Goal: Task Accomplishment & Management: Manage account settings

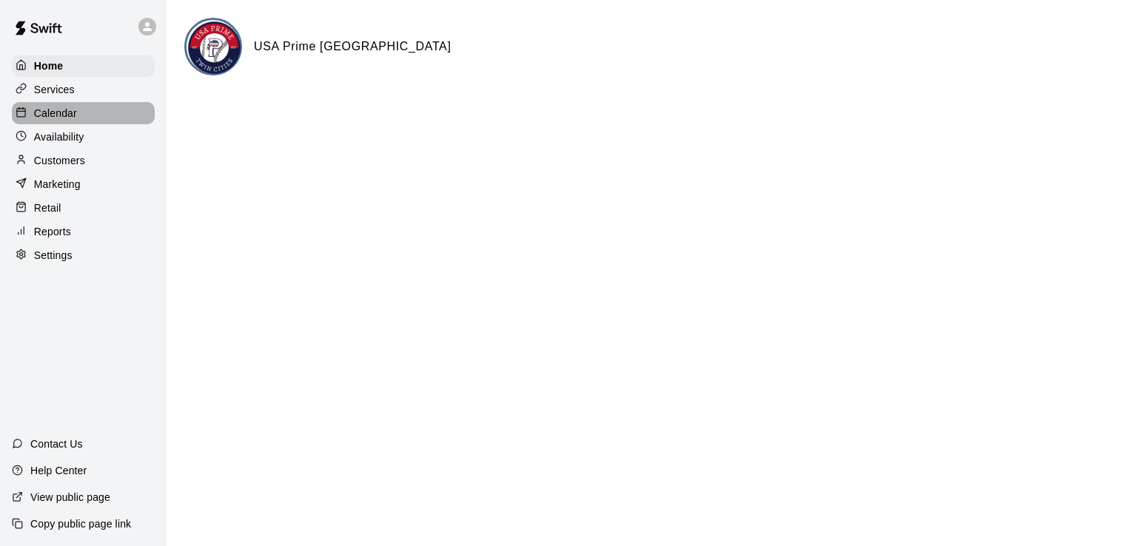
click at [68, 115] on p "Calendar" at bounding box center [55, 113] width 43 height 15
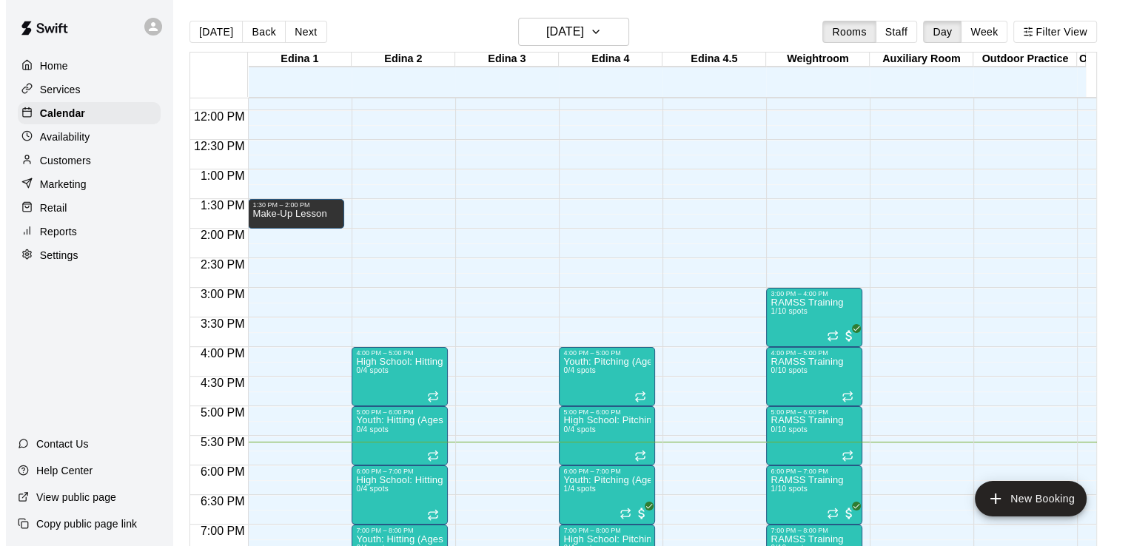
scroll to position [697, 0]
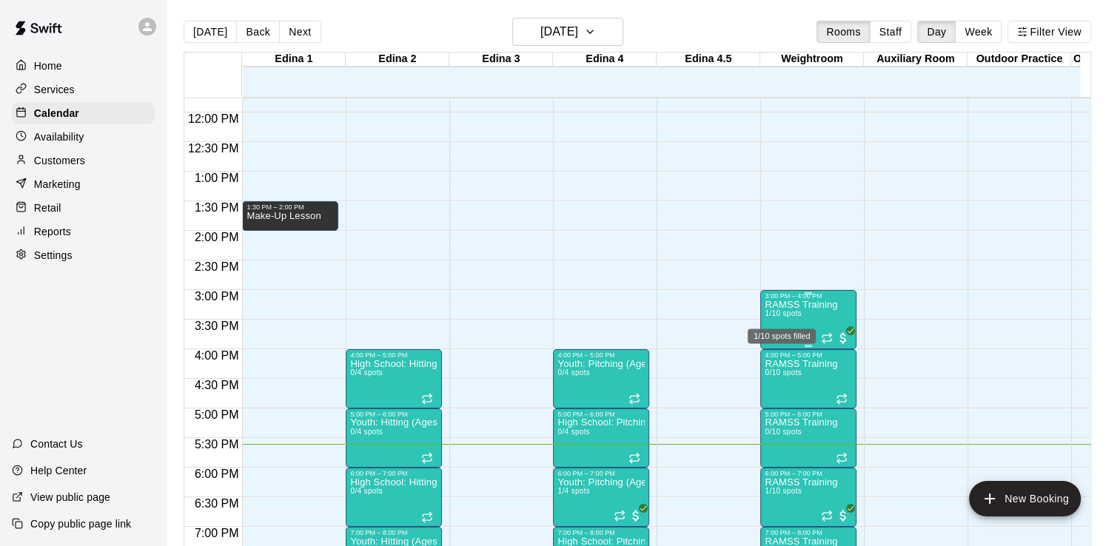
click at [789, 312] on span "1/10 spots" at bounding box center [783, 313] width 36 height 8
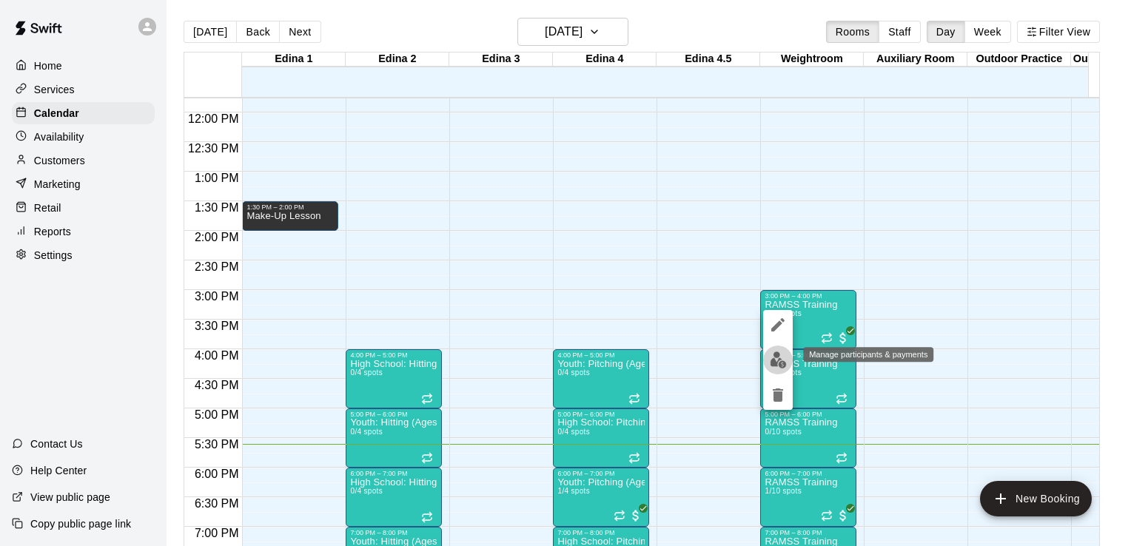
click at [779, 360] on img "edit" at bounding box center [778, 360] width 17 height 17
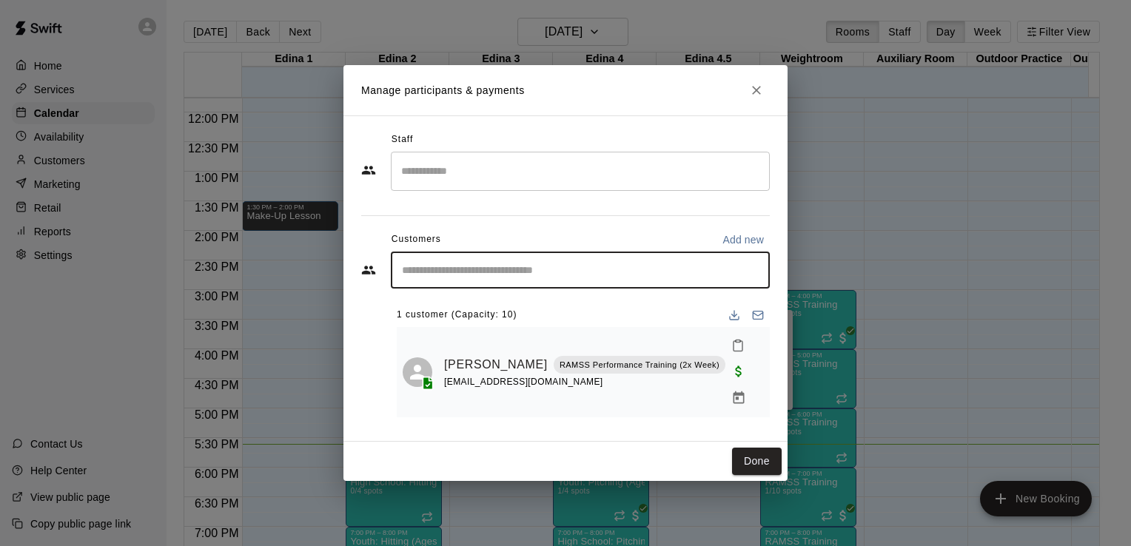
click at [560, 276] on input "Start typing to search customers..." at bounding box center [581, 270] width 366 height 15
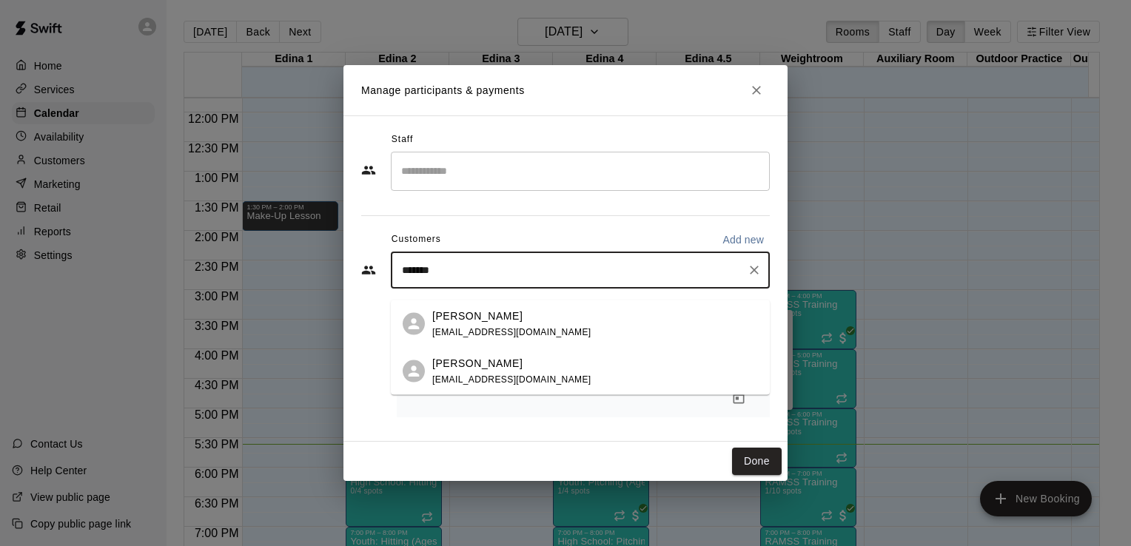
type input "********"
click at [524, 325] on div "[PERSON_NAME] [EMAIL_ADDRESS][DOMAIN_NAME]" at bounding box center [511, 324] width 159 height 32
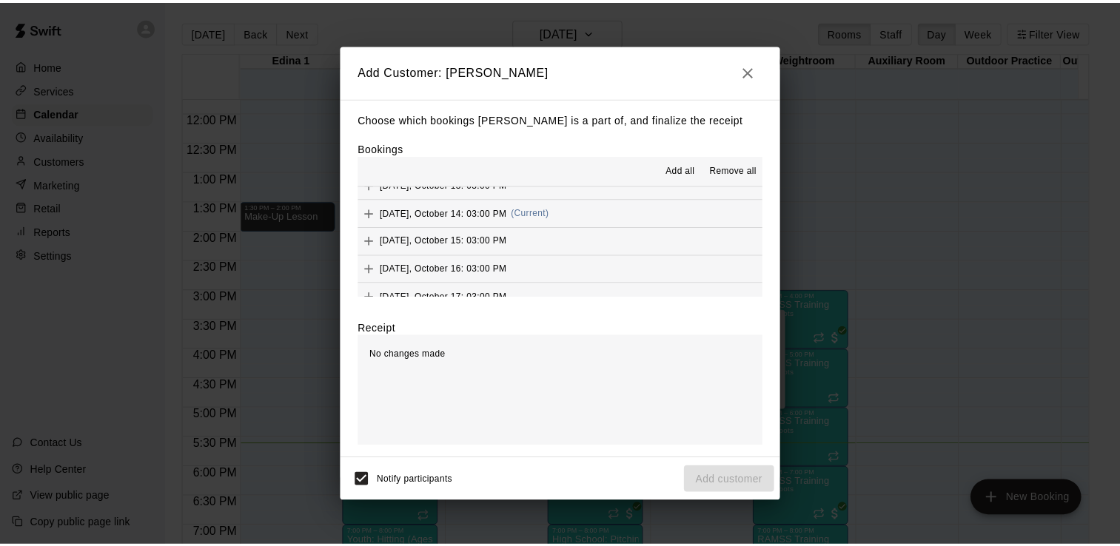
scroll to position [101, 0]
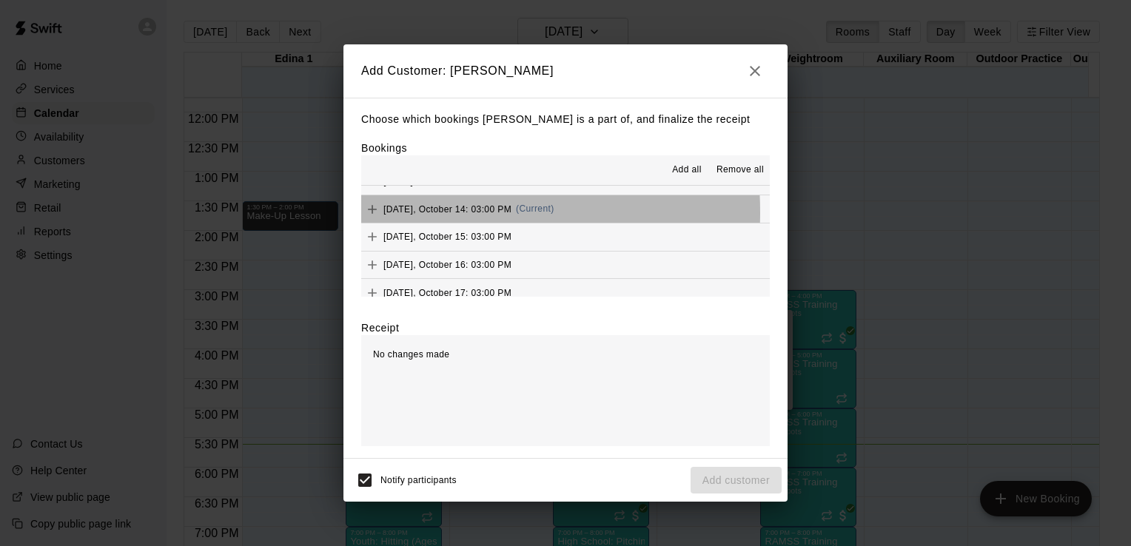
click at [404, 212] on span "[DATE], October 14: 03:00 PM" at bounding box center [447, 209] width 128 height 10
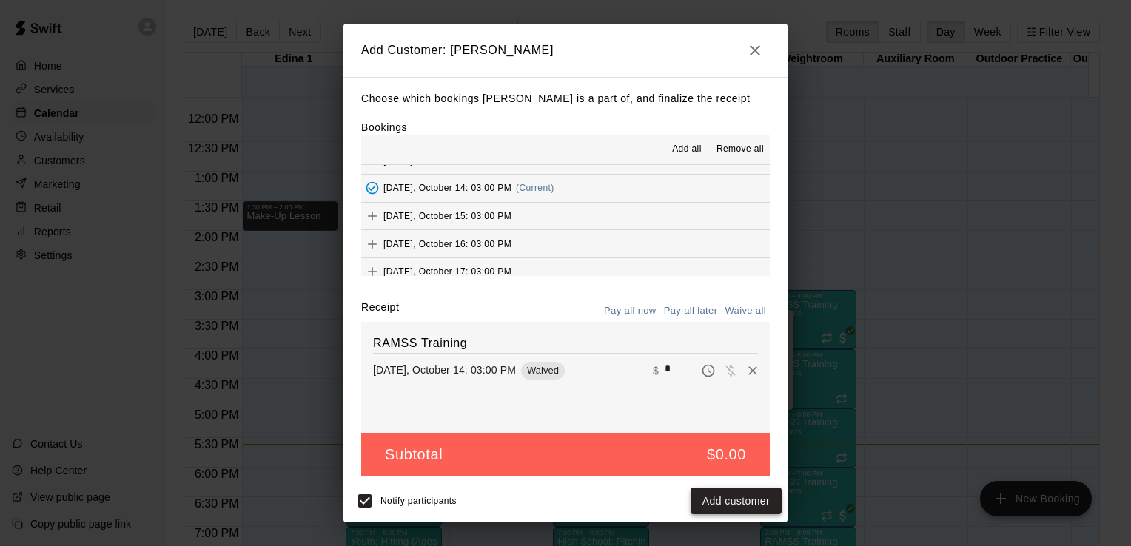
click at [748, 502] on button "Add customer" at bounding box center [736, 501] width 91 height 27
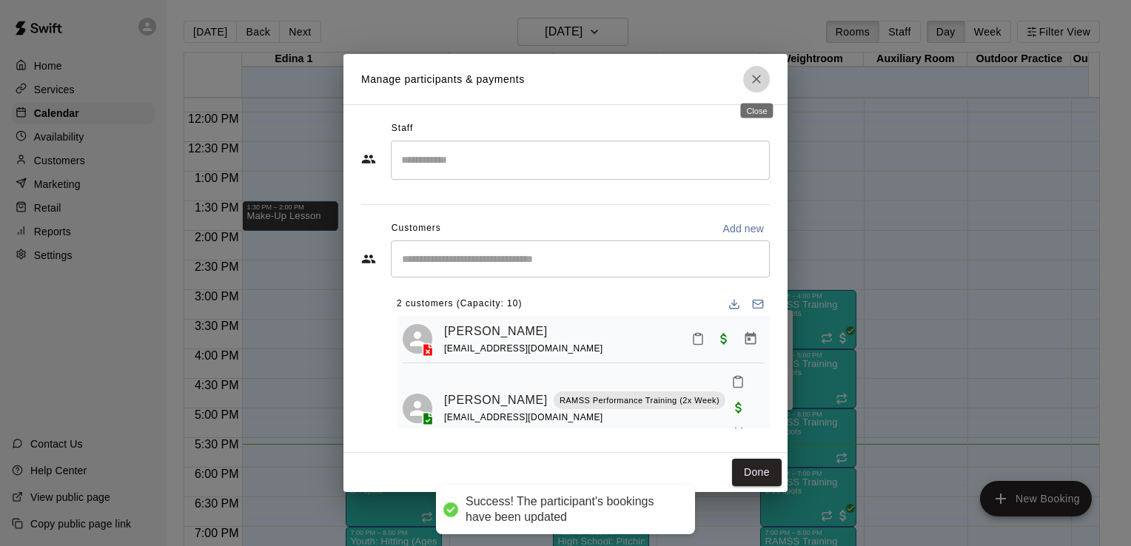
click at [760, 81] on icon "Close" at bounding box center [756, 79] width 15 height 15
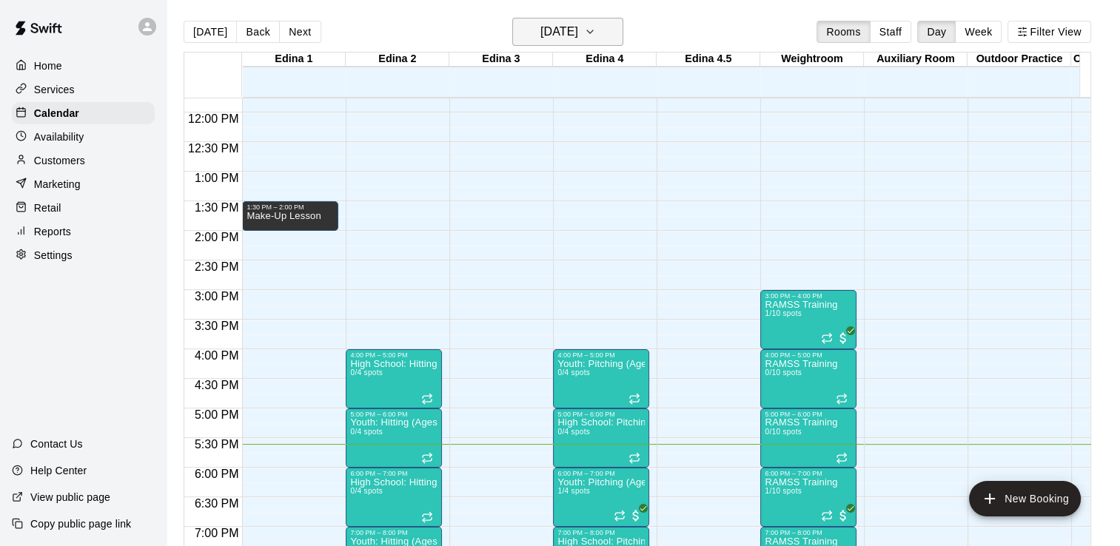
click at [596, 33] on icon "button" at bounding box center [590, 32] width 12 height 18
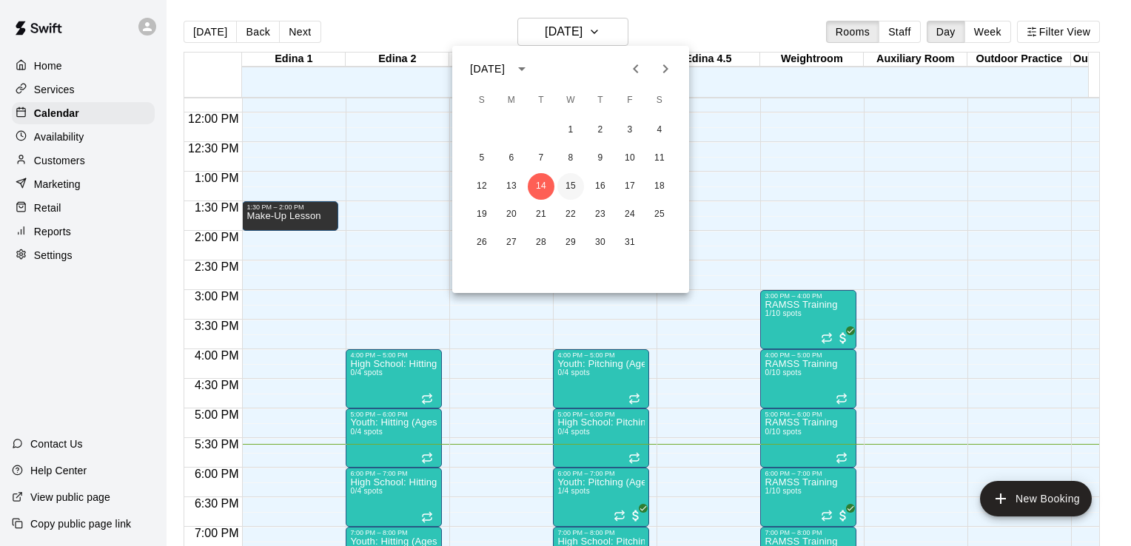
click at [572, 179] on button "15" at bounding box center [570, 186] width 27 height 27
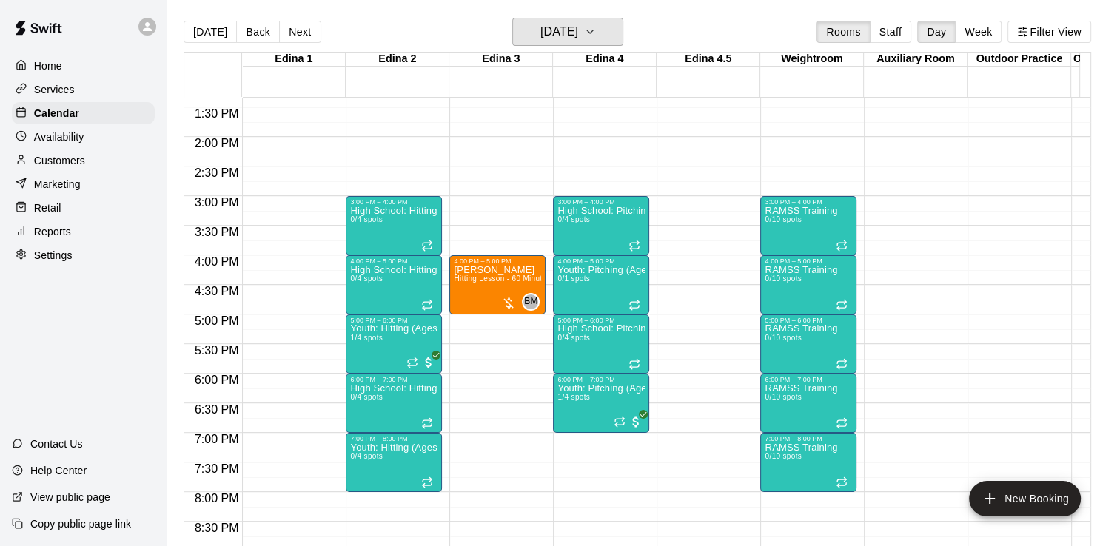
scroll to position [967, 0]
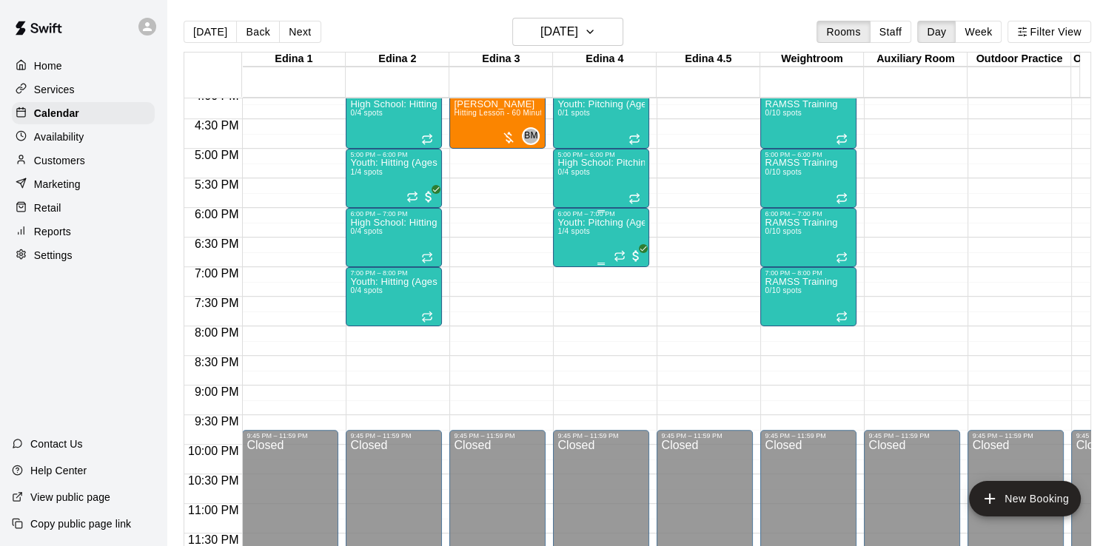
click at [590, 218] on div "Youth: Pitching (Ages 9U-13U) 1/4 spots" at bounding box center [600, 491] width 87 height 546
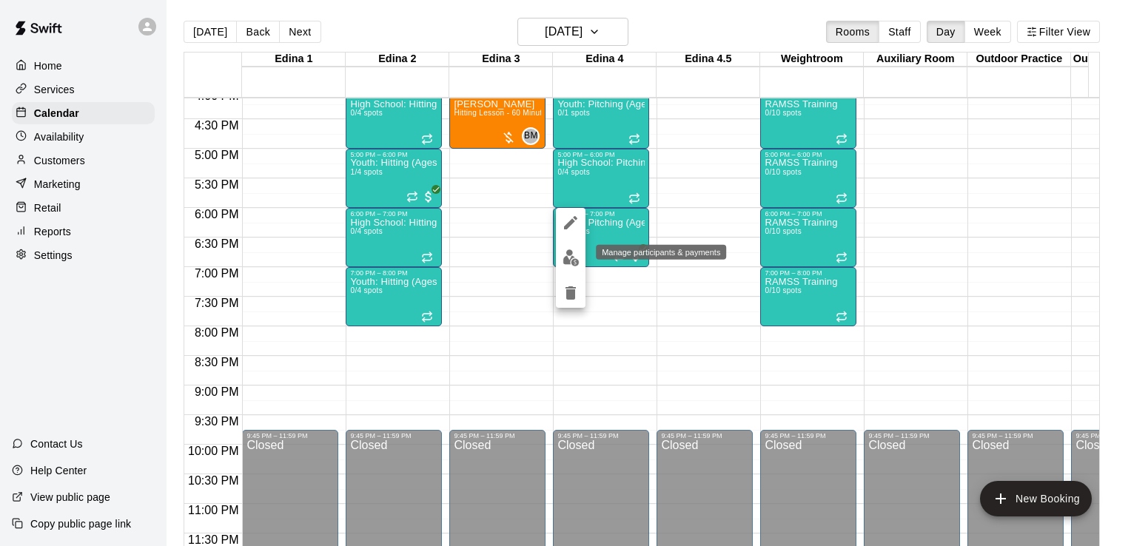
click at [574, 260] on img "edit" at bounding box center [571, 257] width 17 height 17
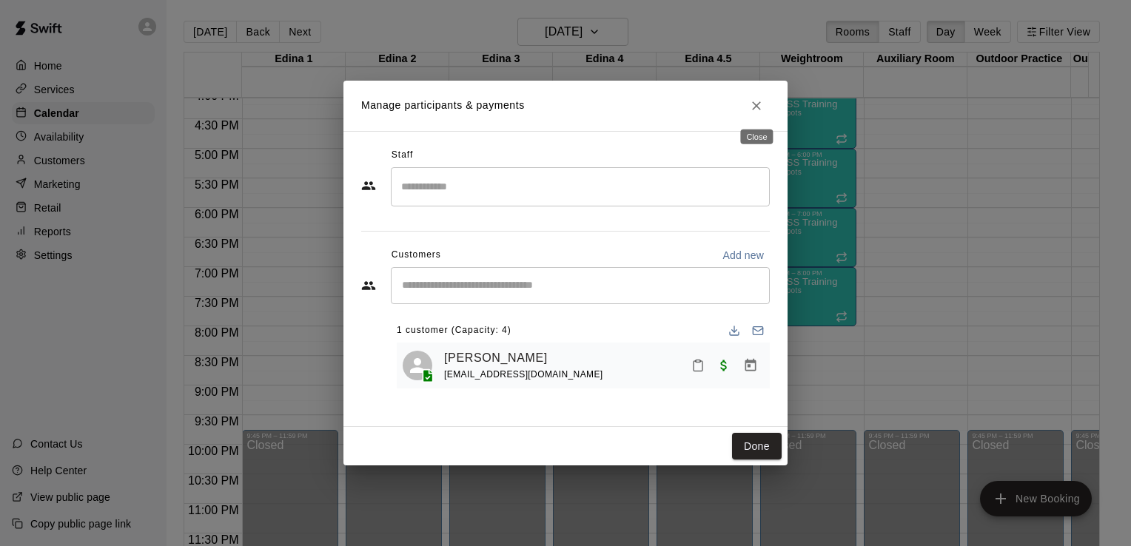
click at [761, 102] on icon "Close" at bounding box center [756, 105] width 15 height 15
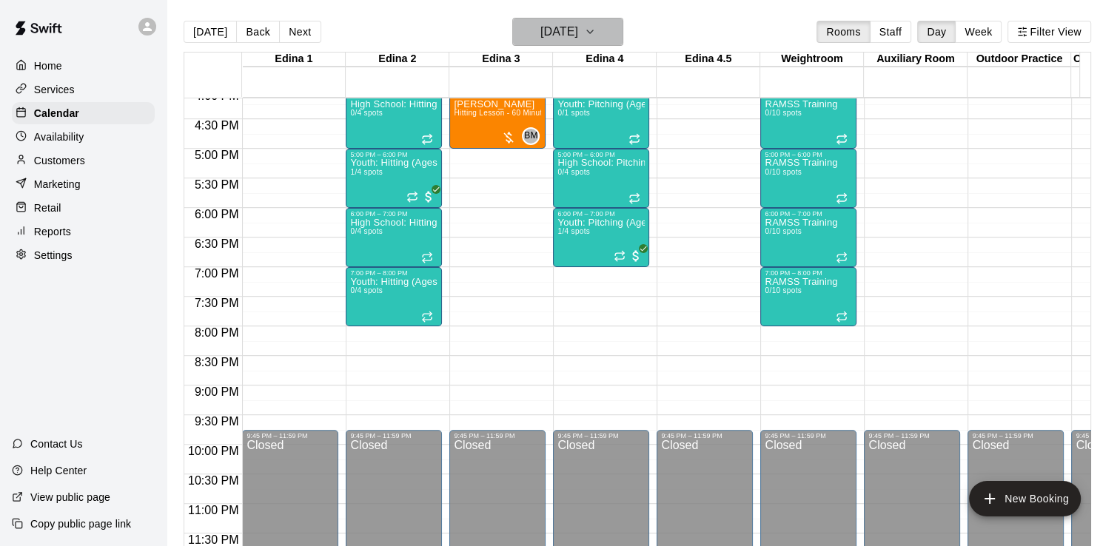
click at [596, 31] on icon "button" at bounding box center [590, 32] width 12 height 18
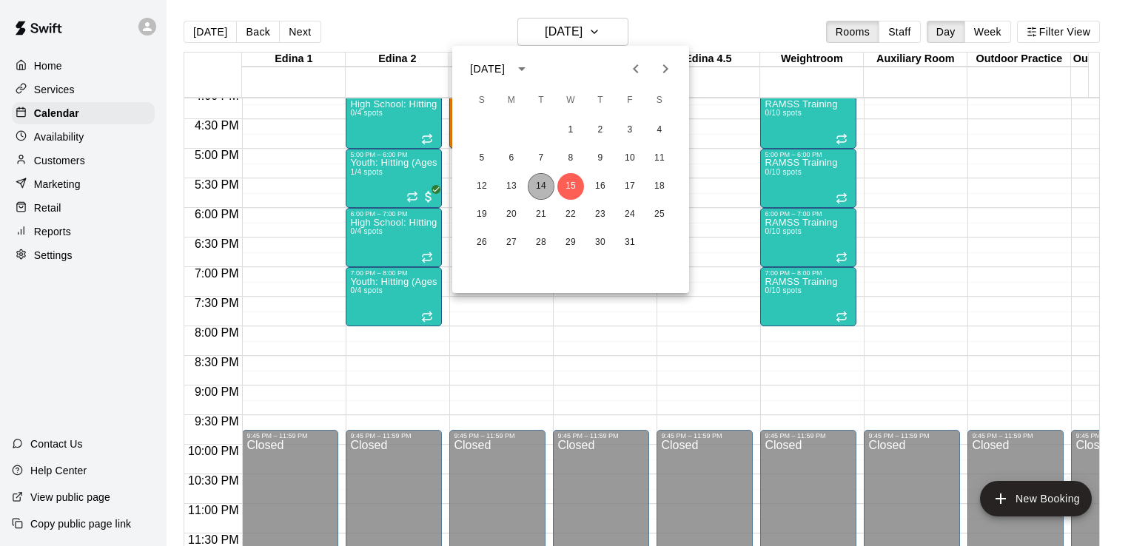
click at [547, 192] on button "14" at bounding box center [541, 186] width 27 height 27
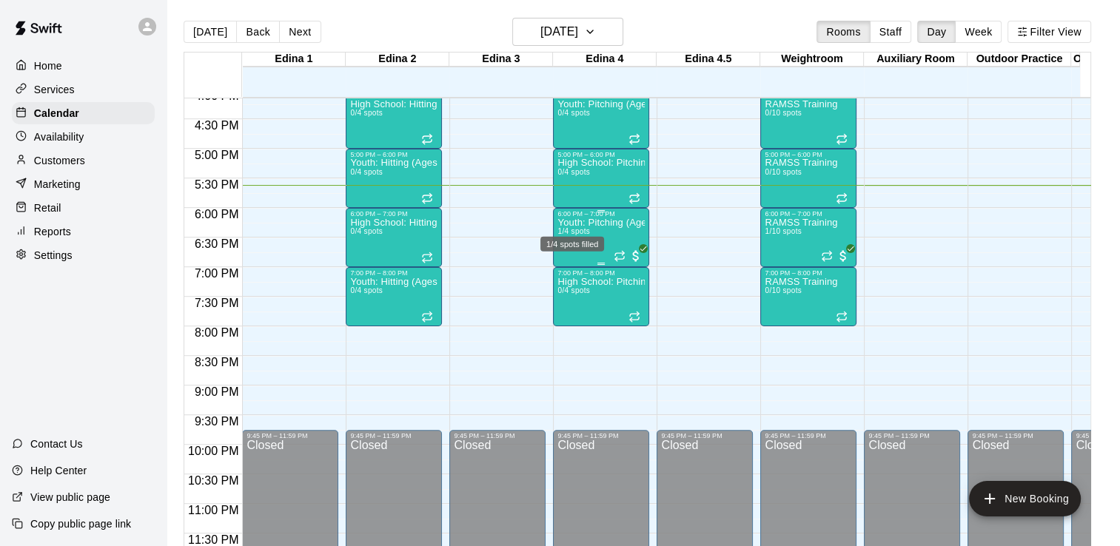
click at [569, 227] on span "1/4 spots" at bounding box center [573, 231] width 33 height 8
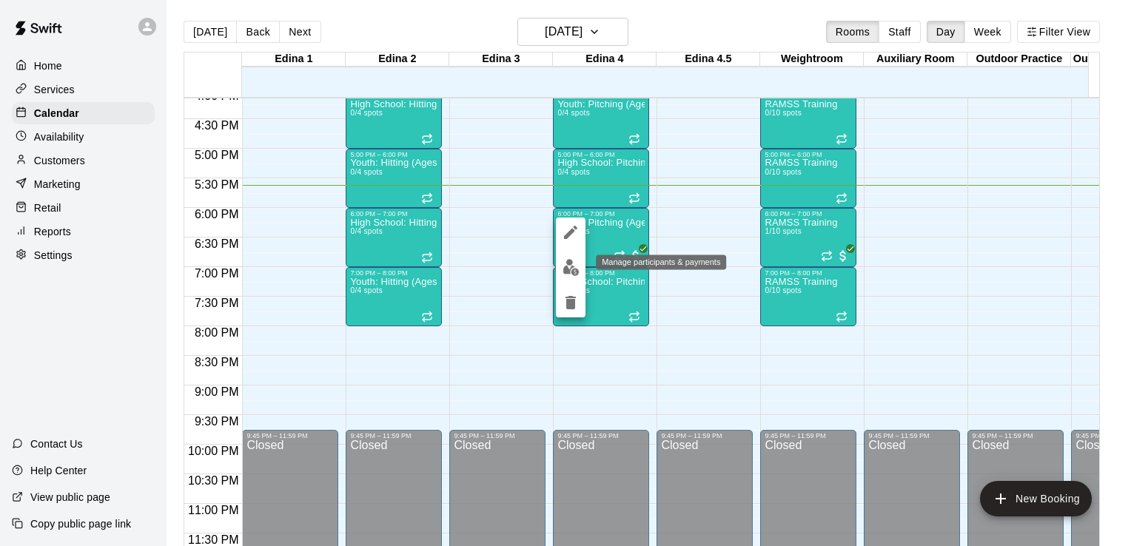
click at [572, 261] on img "edit" at bounding box center [571, 267] width 17 height 17
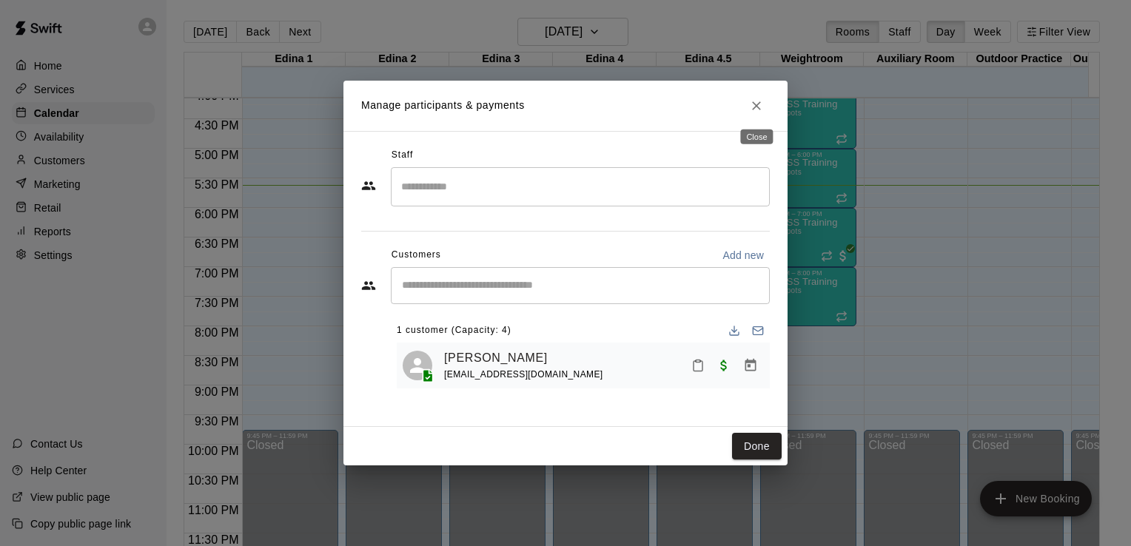
click at [753, 110] on icon "Close" at bounding box center [756, 105] width 9 height 9
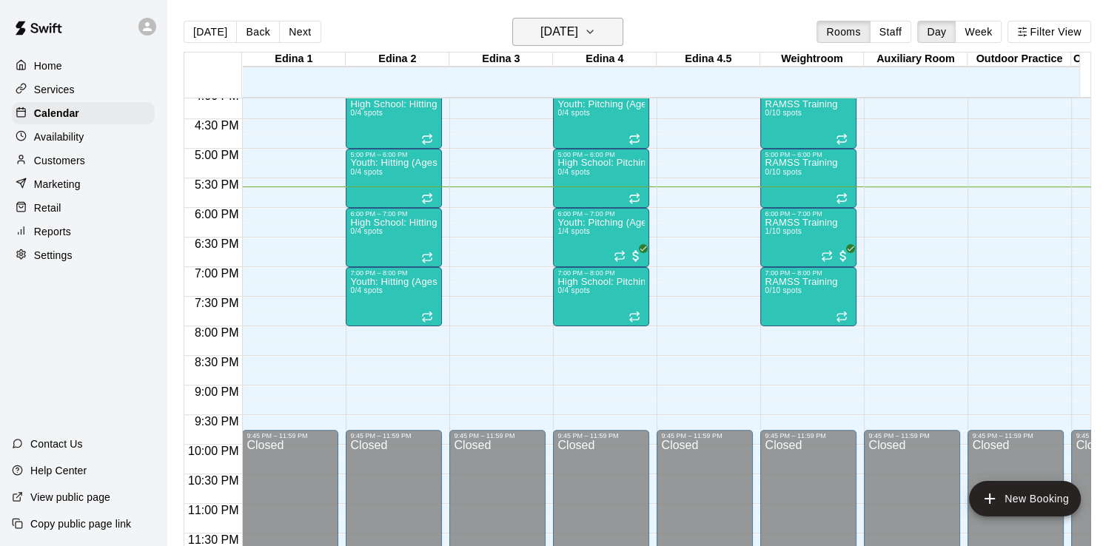
click at [596, 27] on icon "button" at bounding box center [590, 32] width 12 height 18
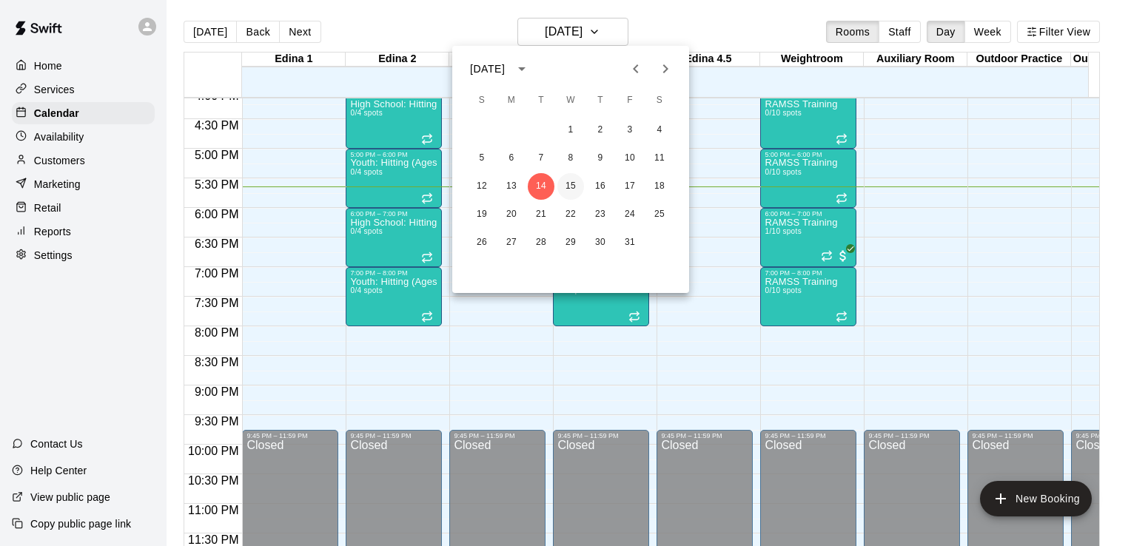
click at [572, 184] on button "15" at bounding box center [570, 186] width 27 height 27
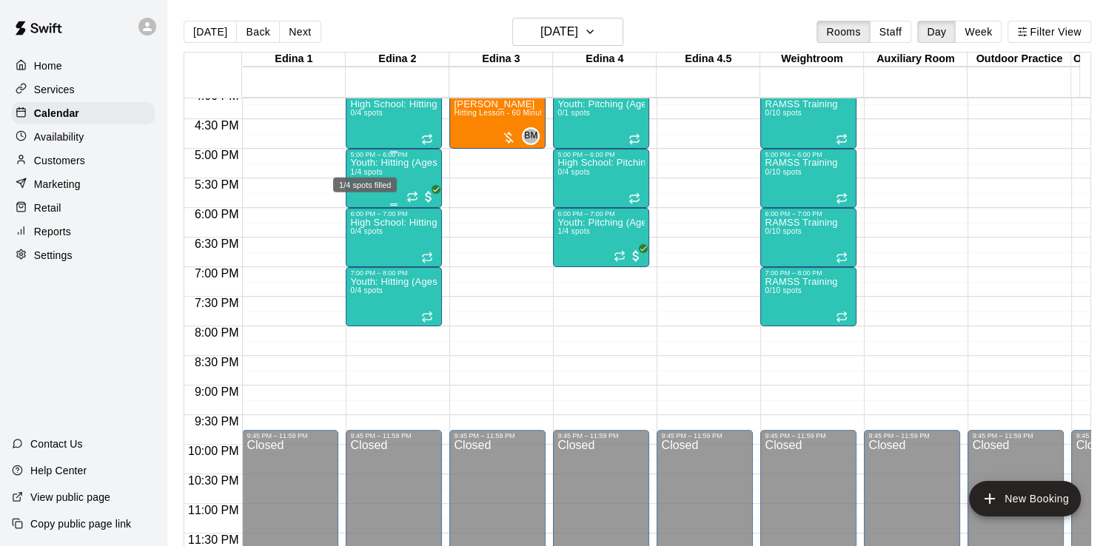
click at [376, 168] on span "1/4 spots" at bounding box center [366, 172] width 33 height 8
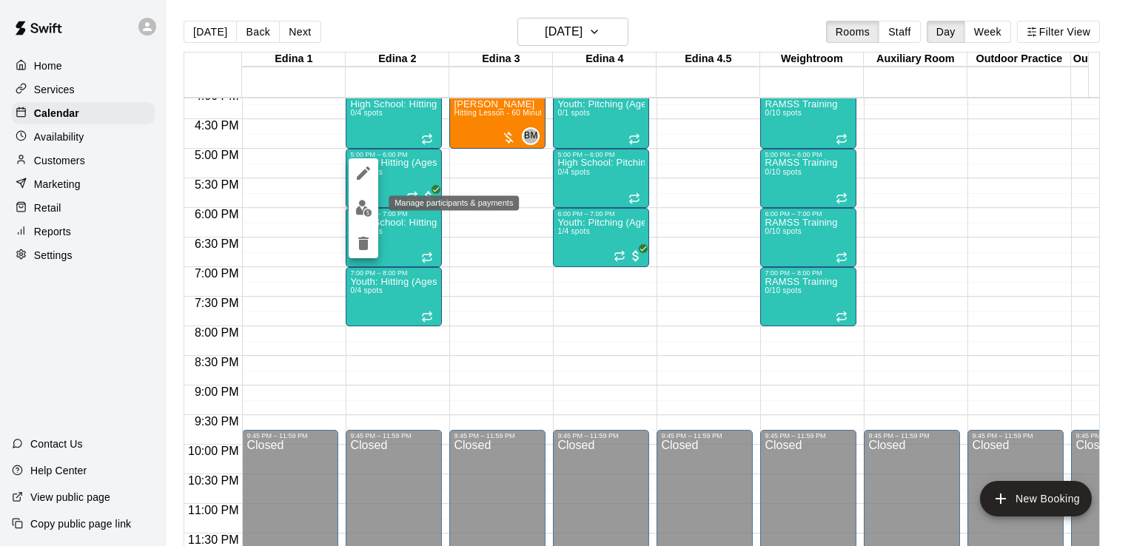
click at [364, 211] on img "edit" at bounding box center [363, 208] width 17 height 17
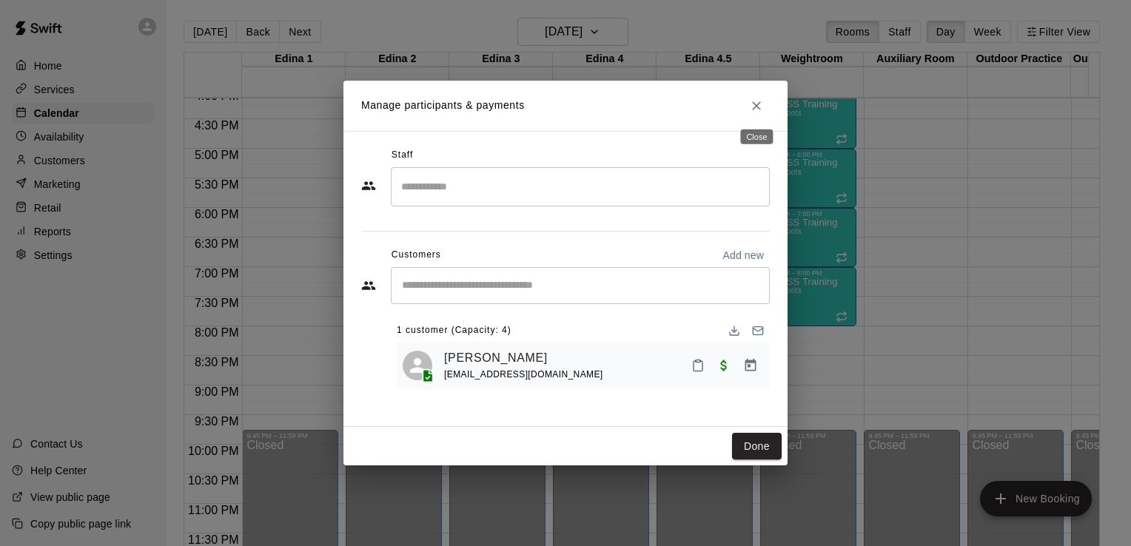
click at [757, 104] on icon "Close" at bounding box center [756, 105] width 15 height 15
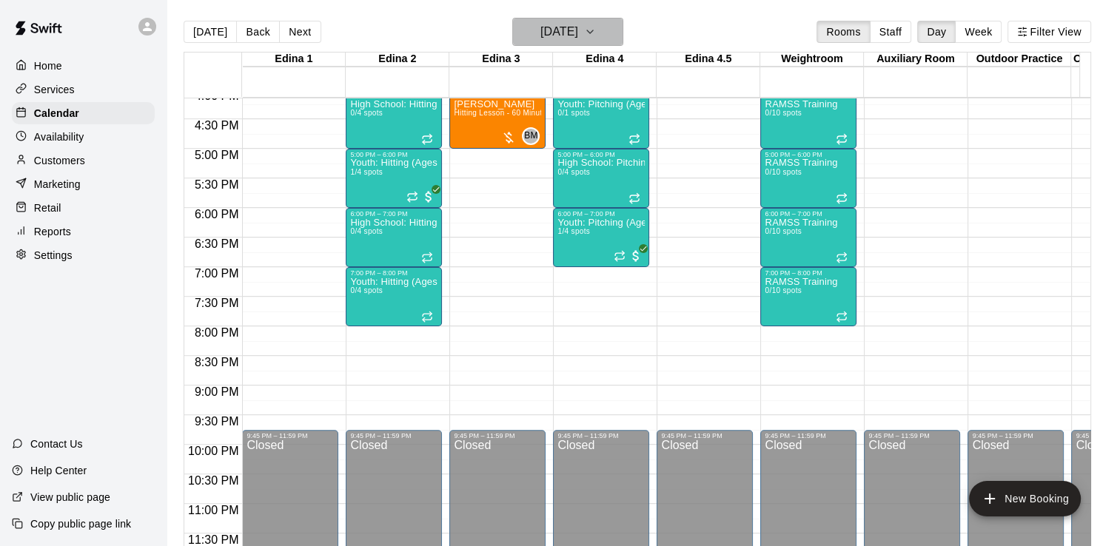
click at [596, 31] on icon "button" at bounding box center [590, 32] width 12 height 18
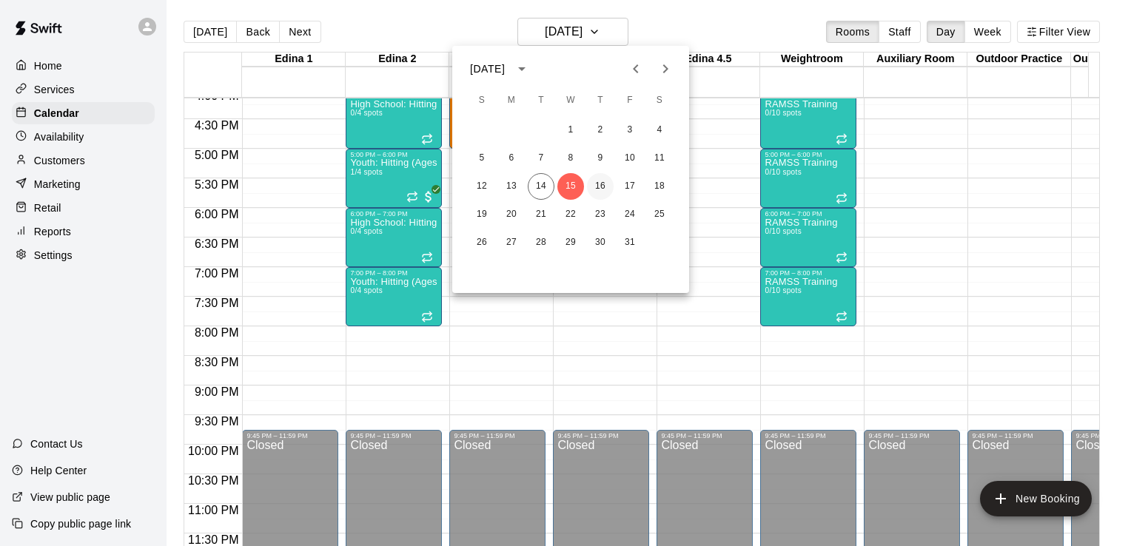
click at [604, 187] on button "16" at bounding box center [600, 186] width 27 height 27
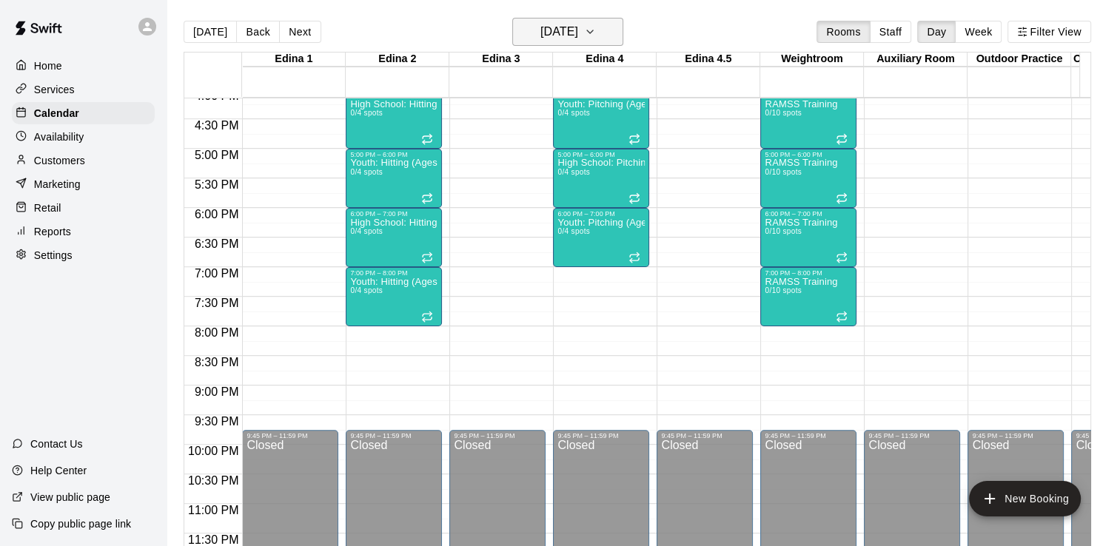
click at [596, 34] on icon "button" at bounding box center [590, 32] width 12 height 18
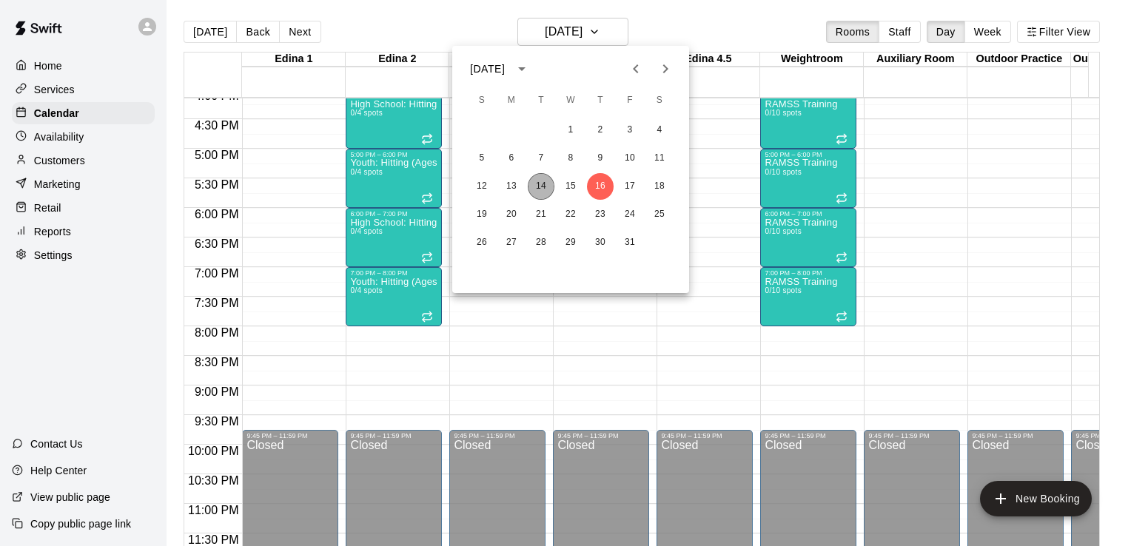
click at [537, 188] on button "14" at bounding box center [541, 186] width 27 height 27
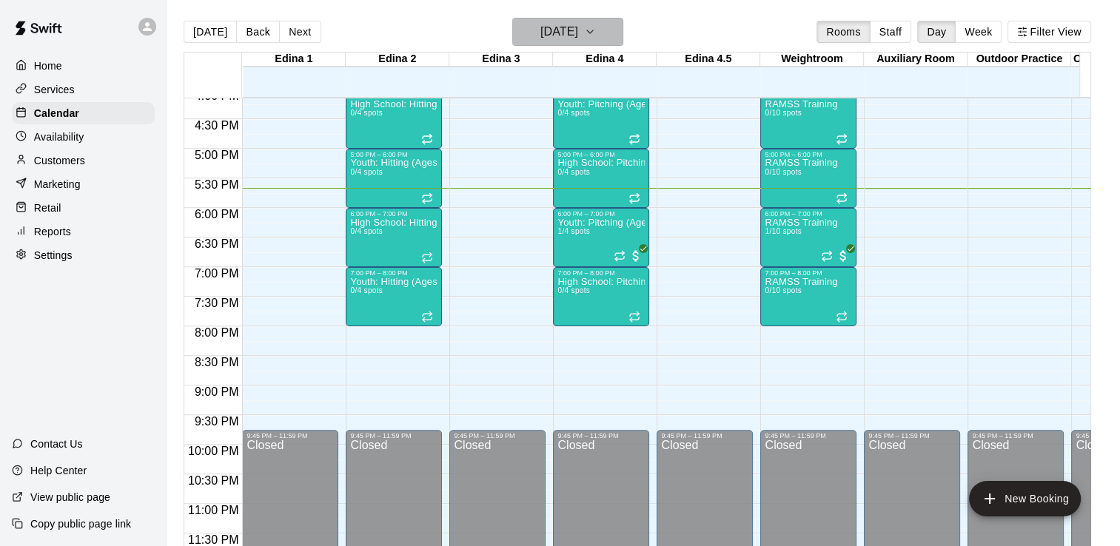
click at [596, 27] on icon "button" at bounding box center [590, 32] width 12 height 18
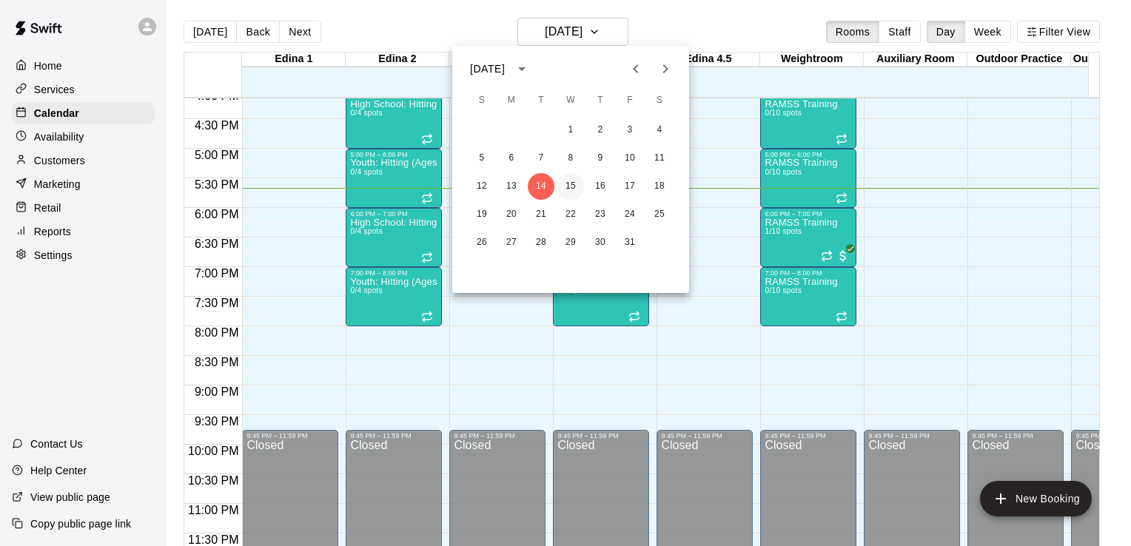
click at [575, 188] on button "15" at bounding box center [570, 186] width 27 height 27
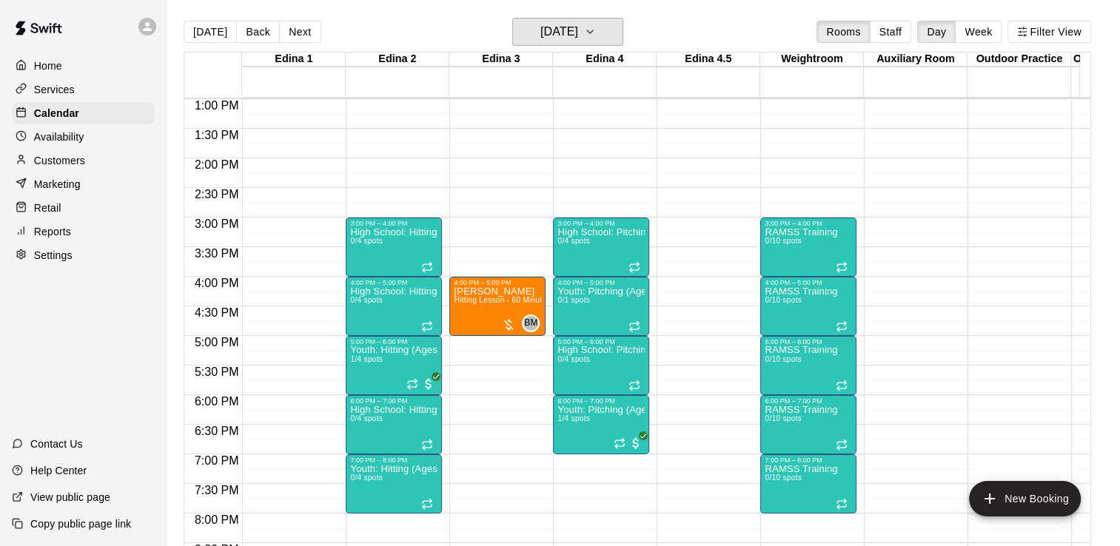
scroll to position [777, 0]
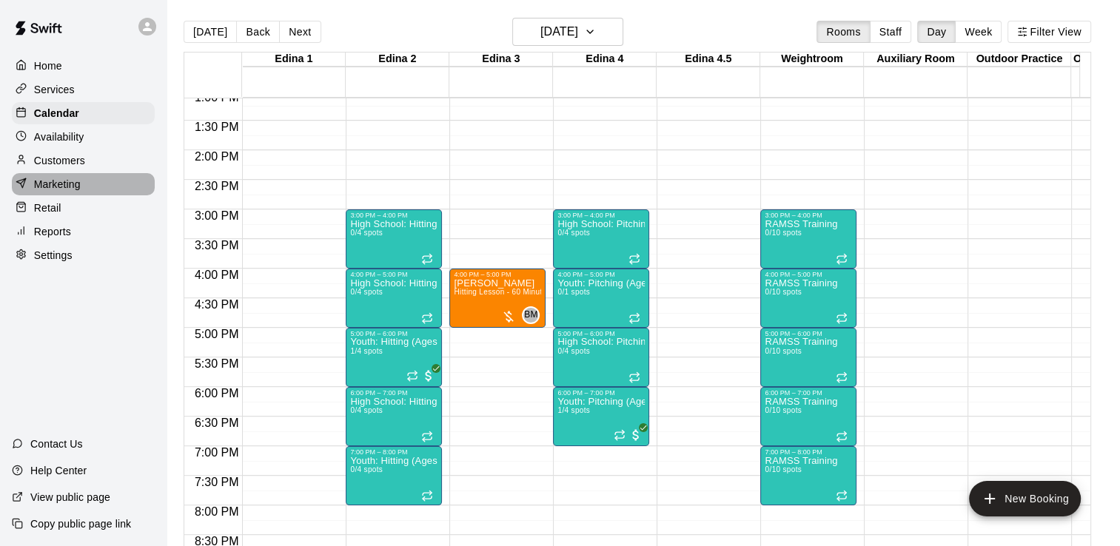
click at [60, 191] on p "Marketing" at bounding box center [57, 184] width 47 height 15
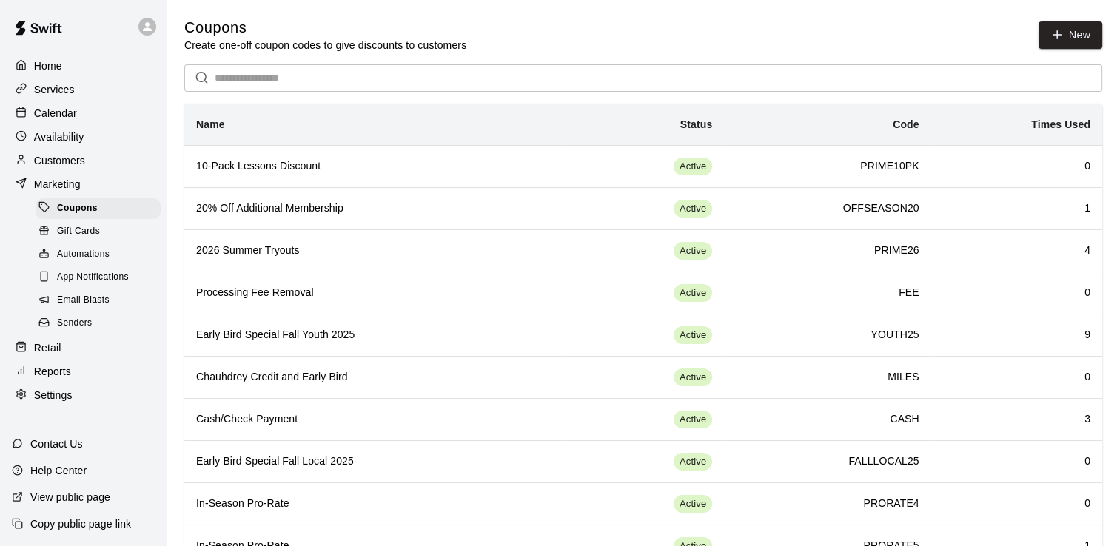
click at [44, 70] on p "Home" at bounding box center [48, 65] width 28 height 15
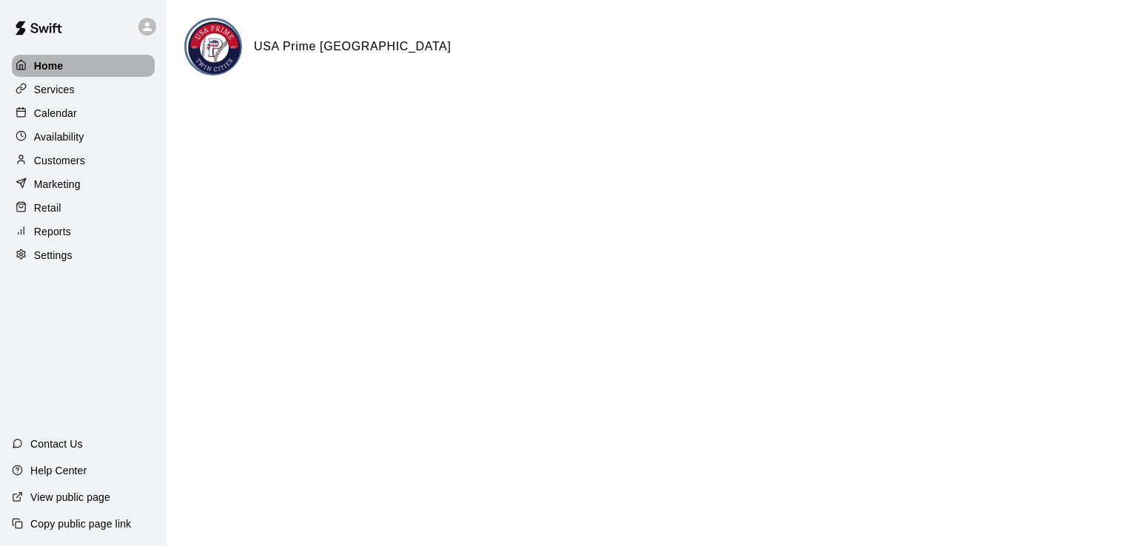
click at [44, 70] on p "Home" at bounding box center [49, 65] width 30 height 15
click at [56, 118] on p "Calendar" at bounding box center [55, 113] width 43 height 15
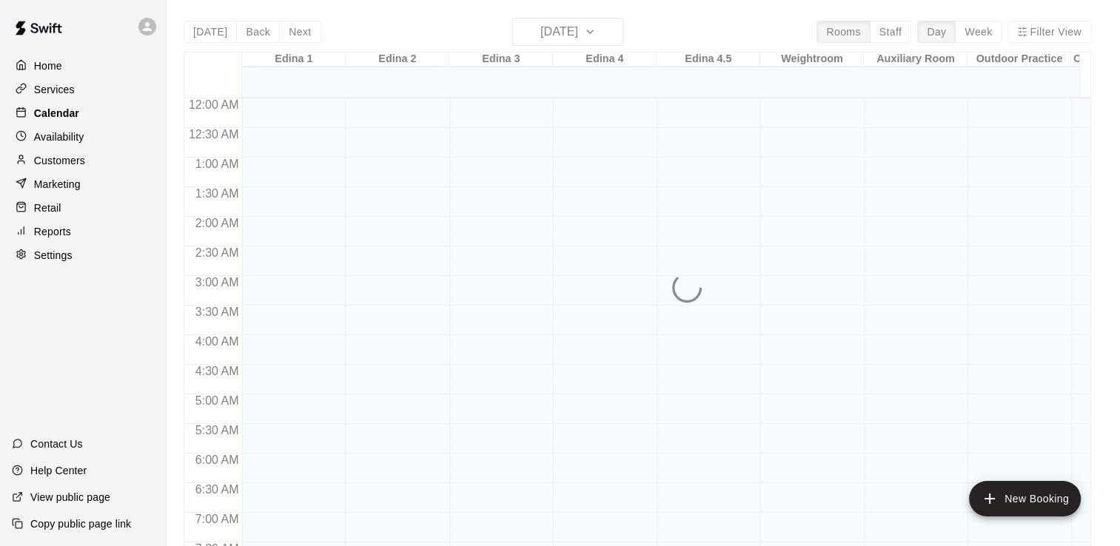
scroll to position [911, 0]
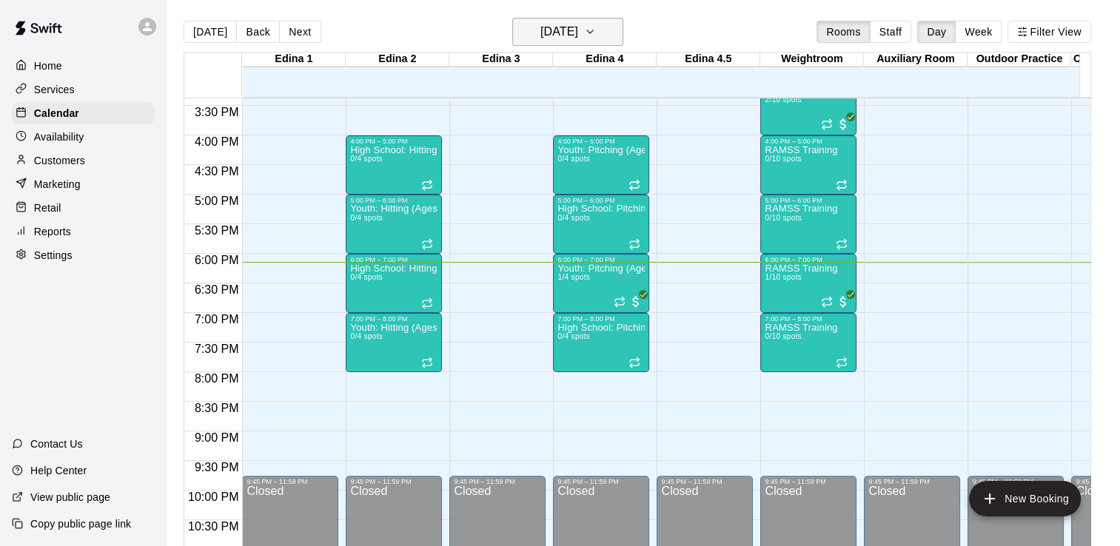
click at [596, 27] on icon "button" at bounding box center [590, 32] width 12 height 18
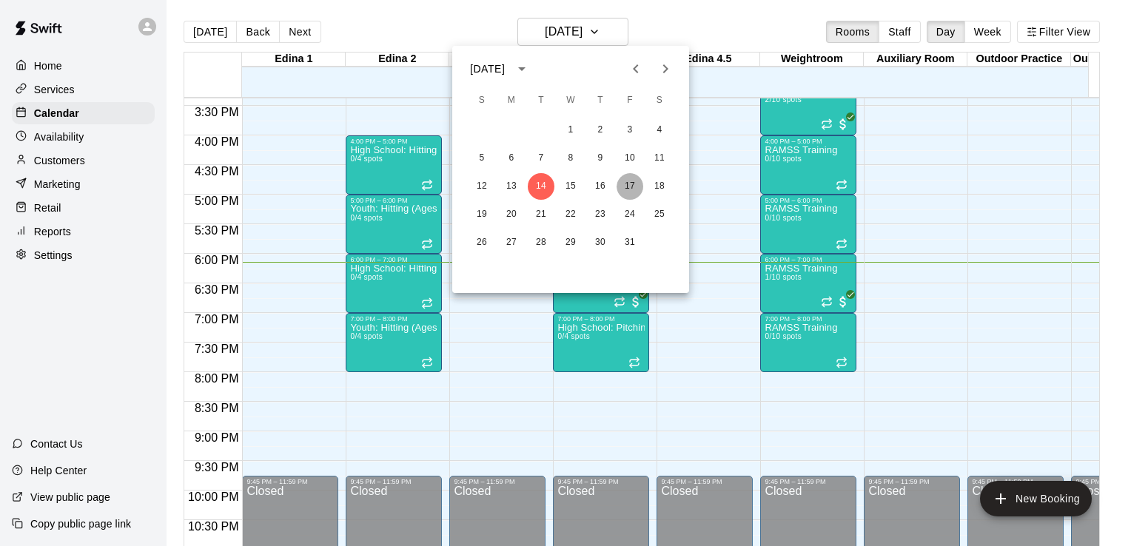
click at [631, 182] on button "17" at bounding box center [630, 186] width 27 height 27
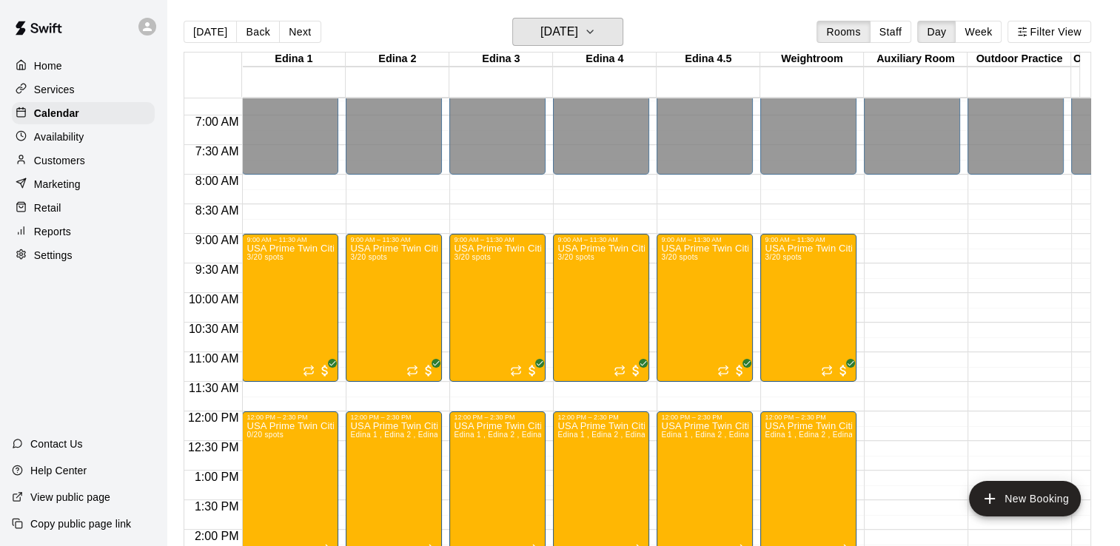
scroll to position [368, 0]
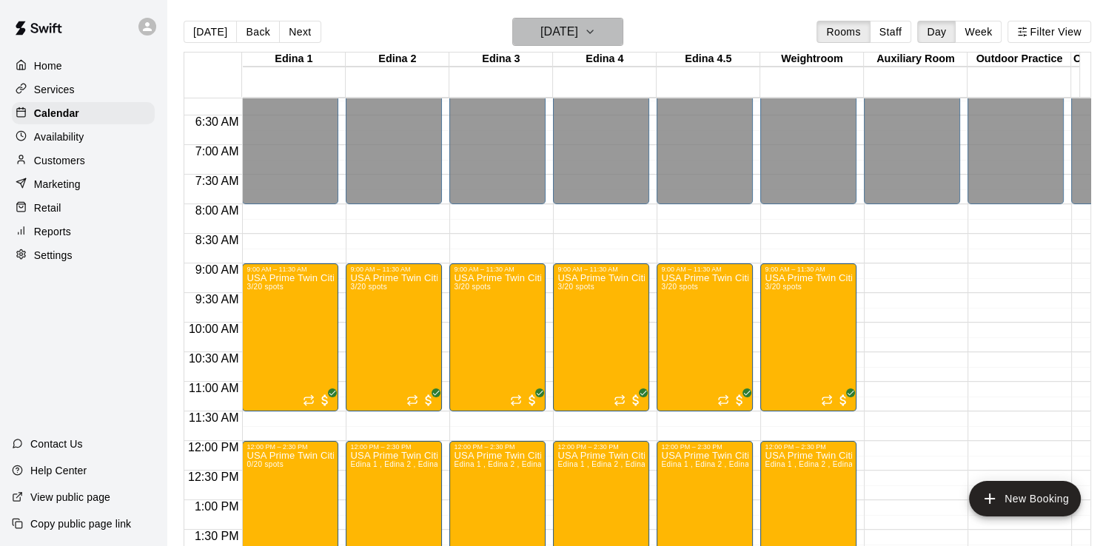
click at [596, 27] on icon "button" at bounding box center [590, 32] width 12 height 18
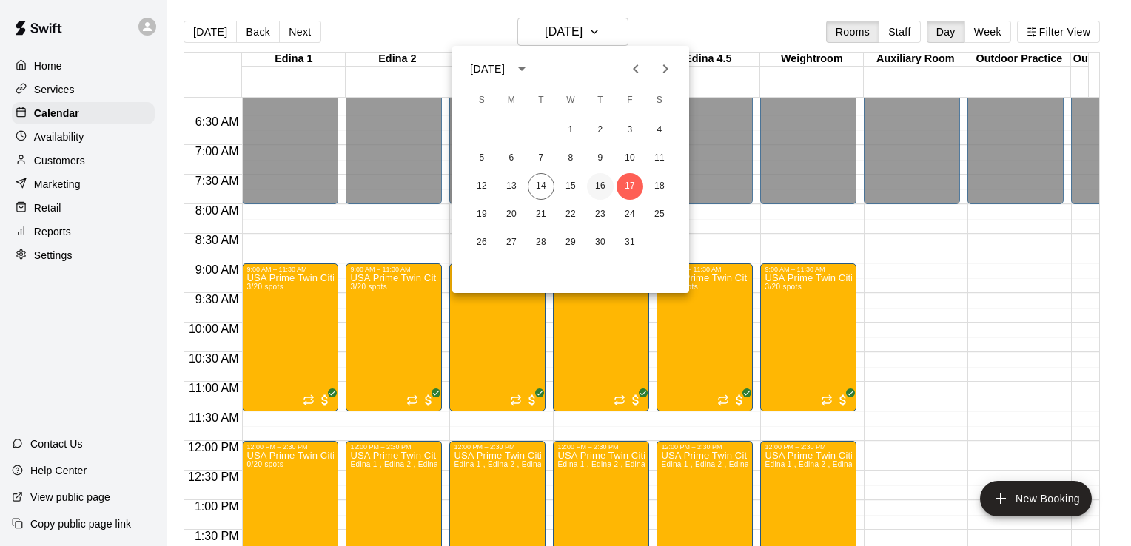
click at [600, 187] on button "16" at bounding box center [600, 186] width 27 height 27
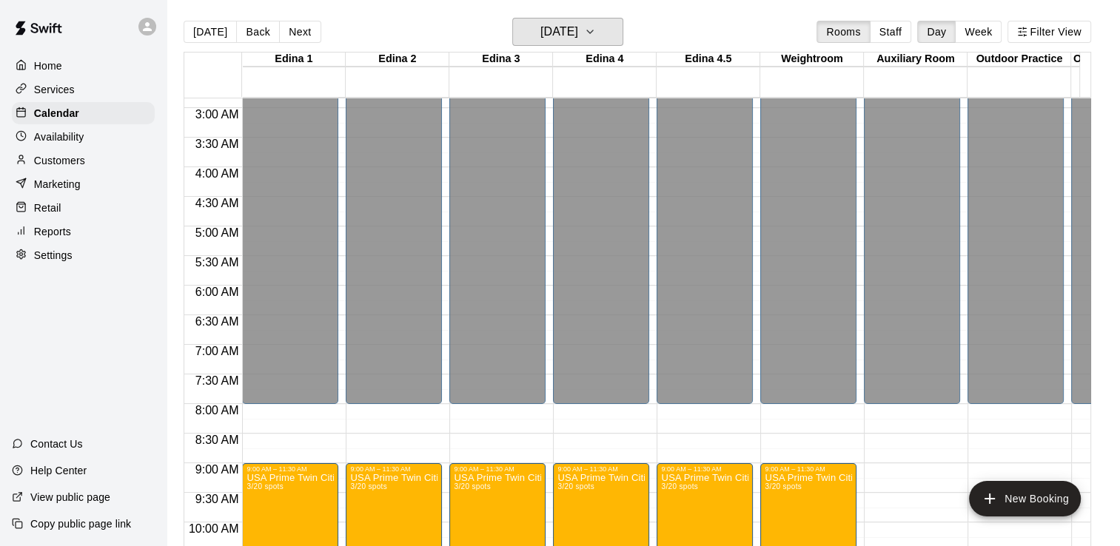
scroll to position [0, 0]
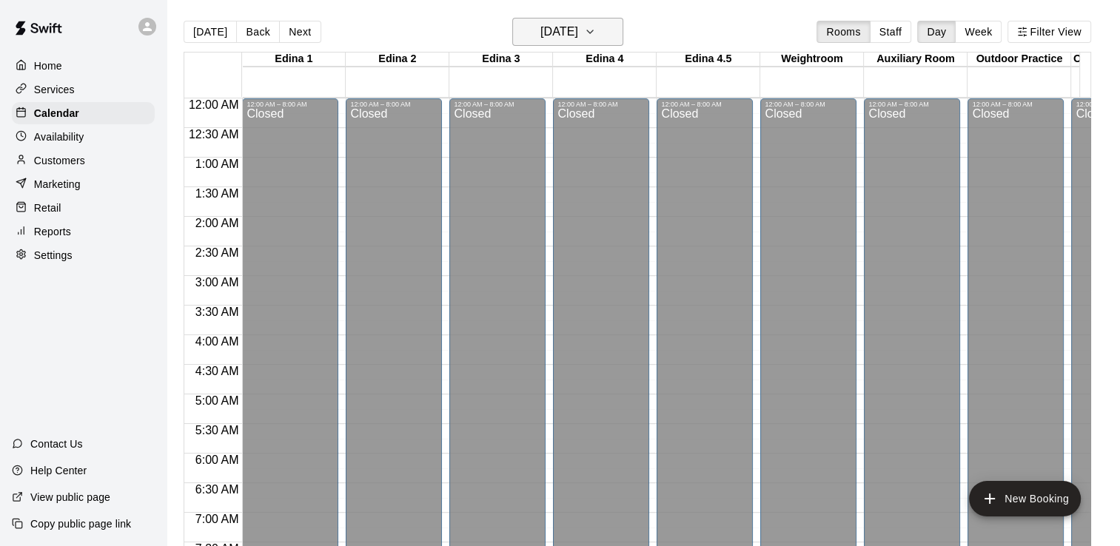
click at [596, 31] on icon "button" at bounding box center [590, 32] width 12 height 18
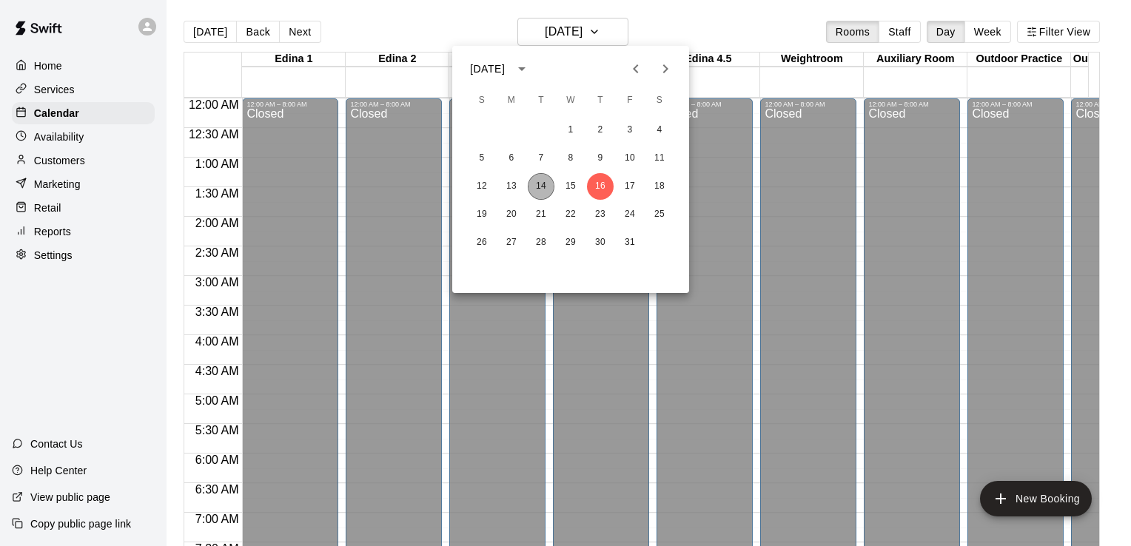
click at [540, 186] on button "14" at bounding box center [541, 186] width 27 height 27
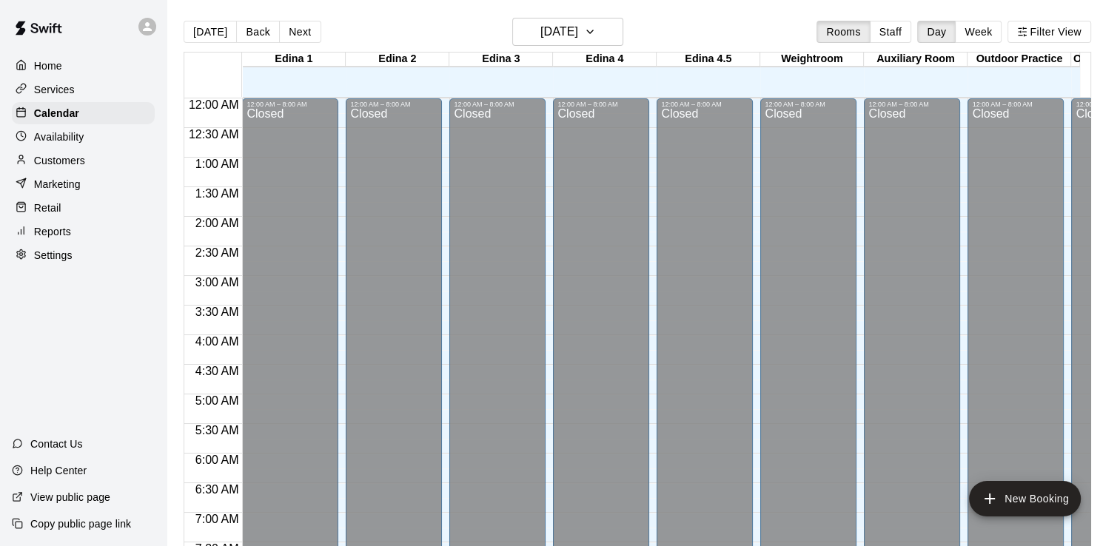
click at [71, 161] on p "Customers" at bounding box center [59, 160] width 51 height 15
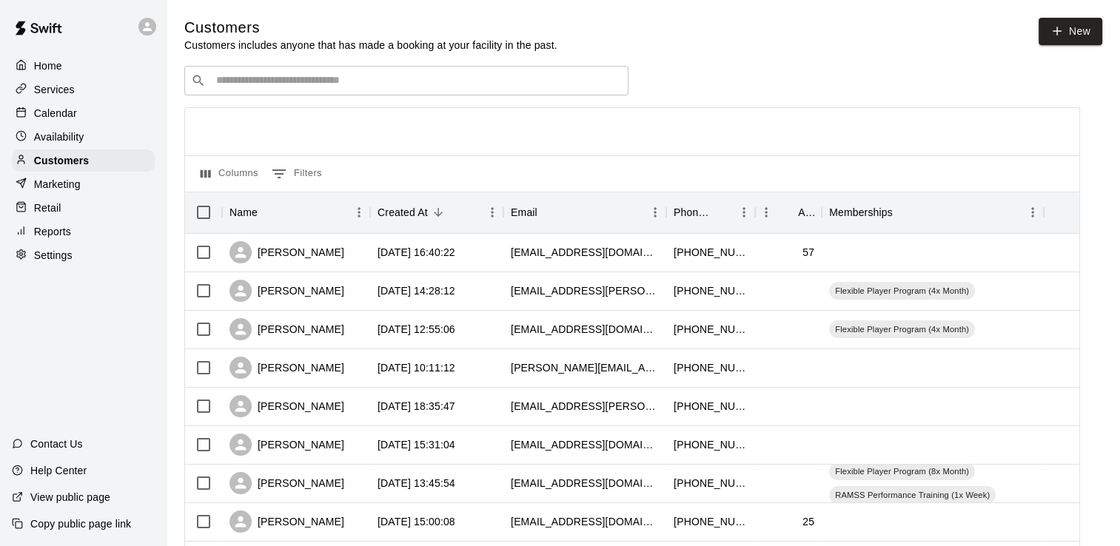
click at [303, 80] on input "Search customers by name or email" at bounding box center [417, 80] width 410 height 15
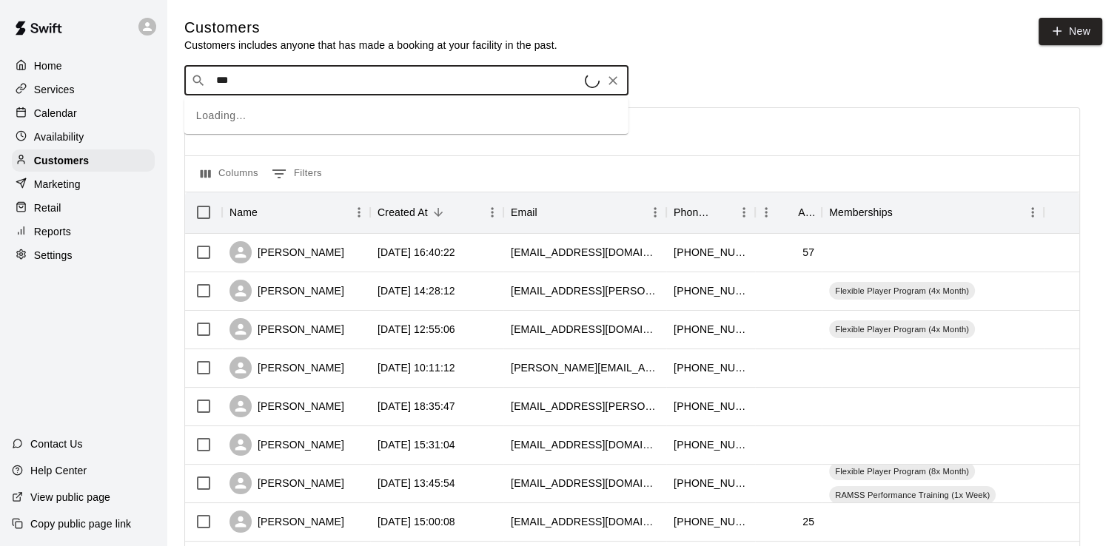
type input "****"
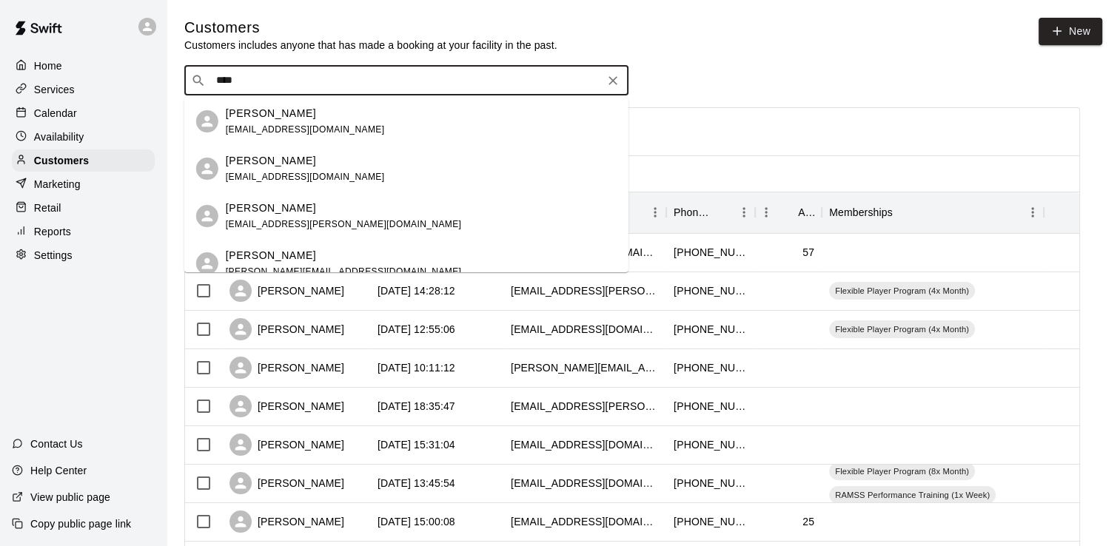
click at [274, 167] on div "[PERSON_NAME]" at bounding box center [305, 161] width 159 height 16
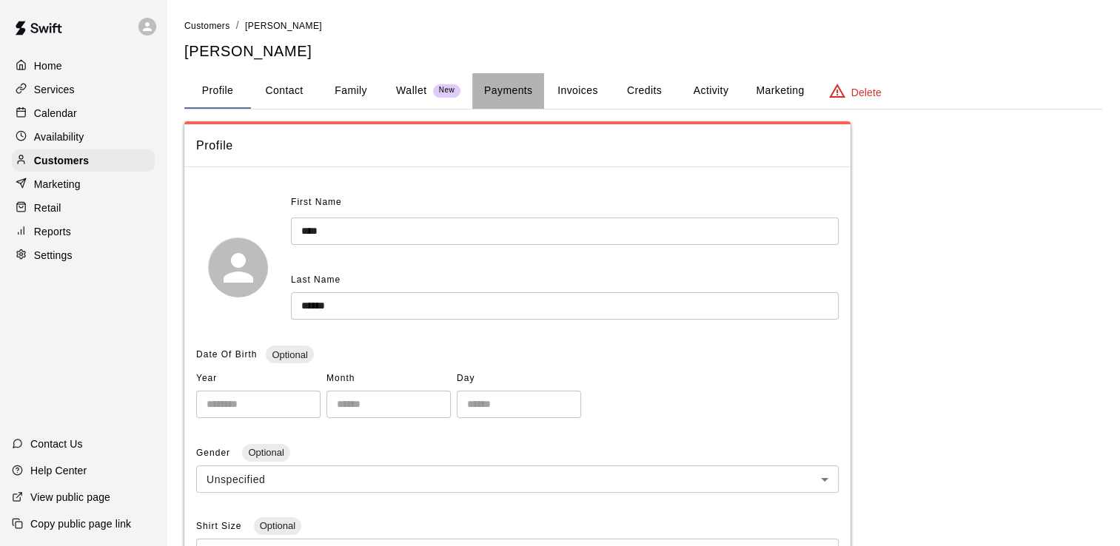
click at [518, 84] on button "Payments" at bounding box center [508, 91] width 72 height 36
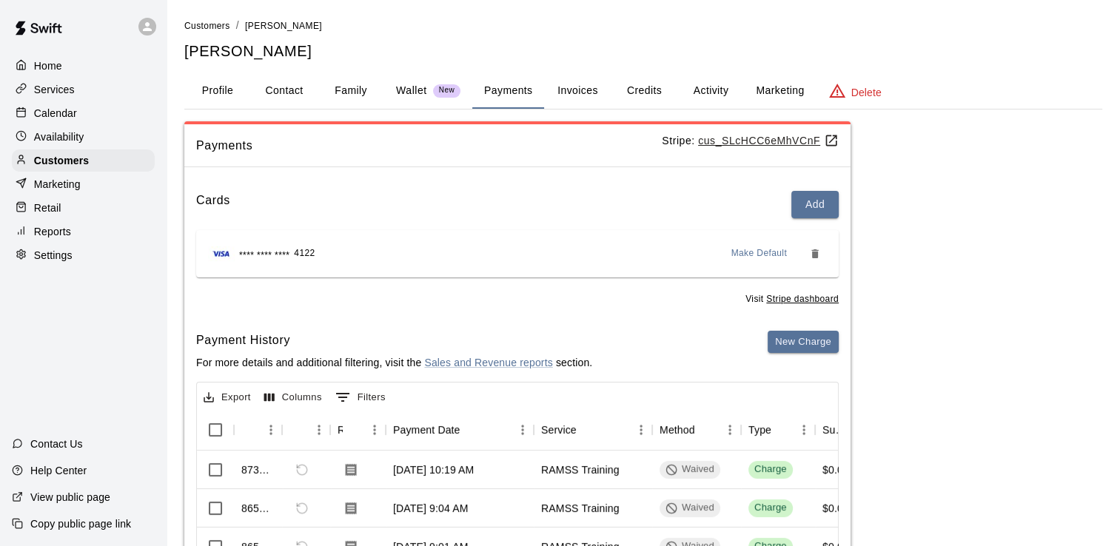
click at [293, 250] on div "**** **** **** 4122" at bounding box center [261, 253] width 107 height 19
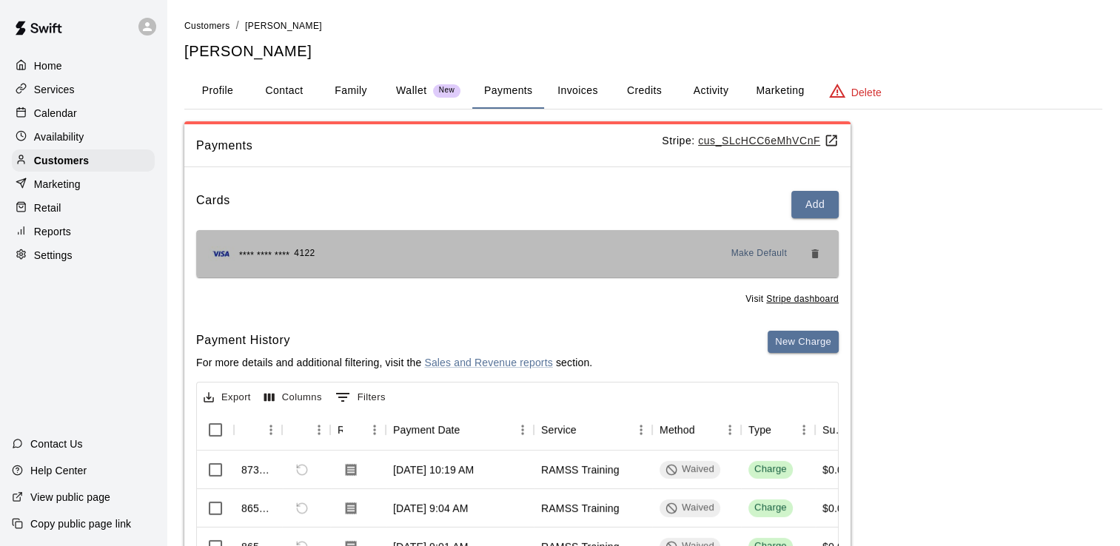
click at [293, 250] on div "**** **** **** 4122" at bounding box center [261, 253] width 107 height 19
click at [294, 249] on div "**** **** **** 4122" at bounding box center [261, 253] width 107 height 19
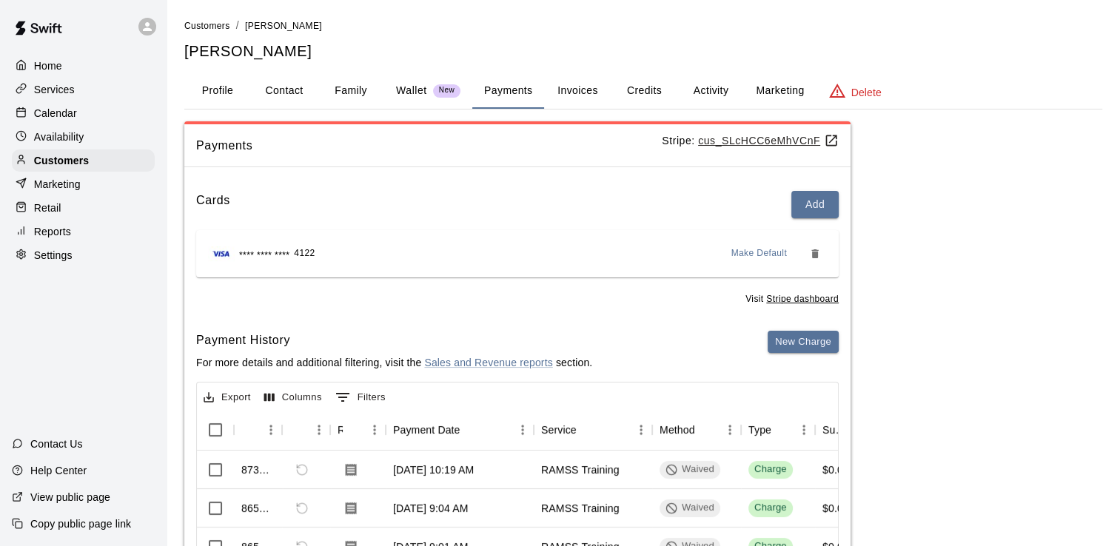
click at [799, 298] on u "Stripe dashboard" at bounding box center [802, 299] width 73 height 10
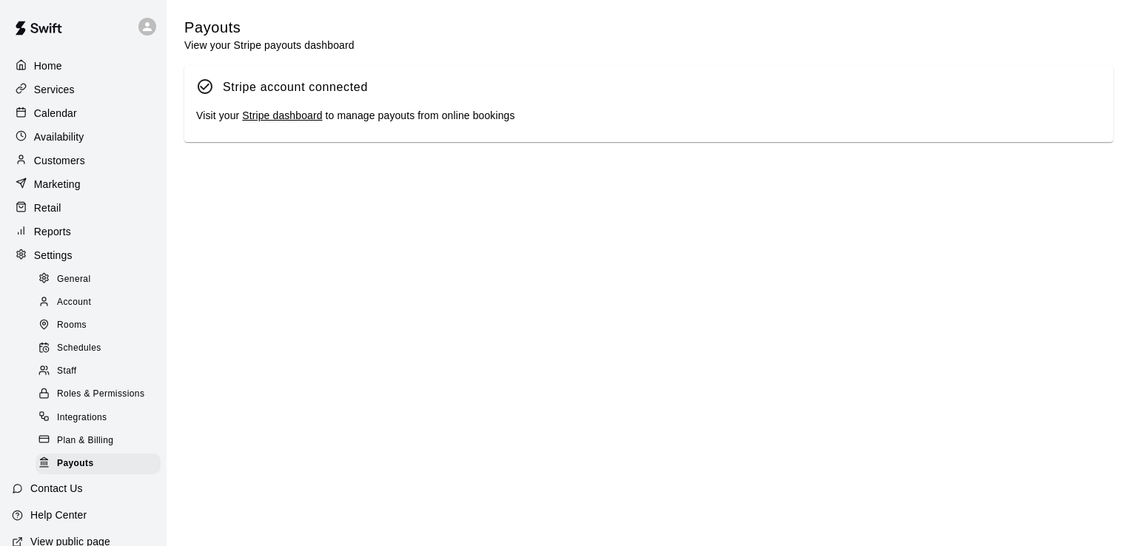
click at [295, 121] on link "Stripe dashboard" at bounding box center [282, 116] width 80 height 12
click at [62, 168] on p "Customers" at bounding box center [59, 160] width 51 height 15
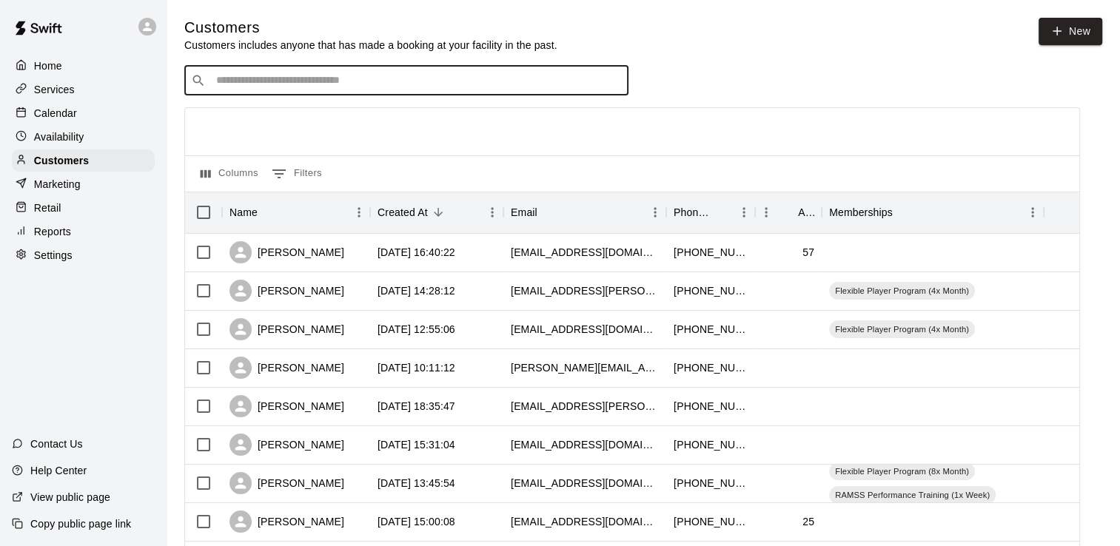
click at [305, 83] on input "Search customers by name or email" at bounding box center [417, 80] width 410 height 15
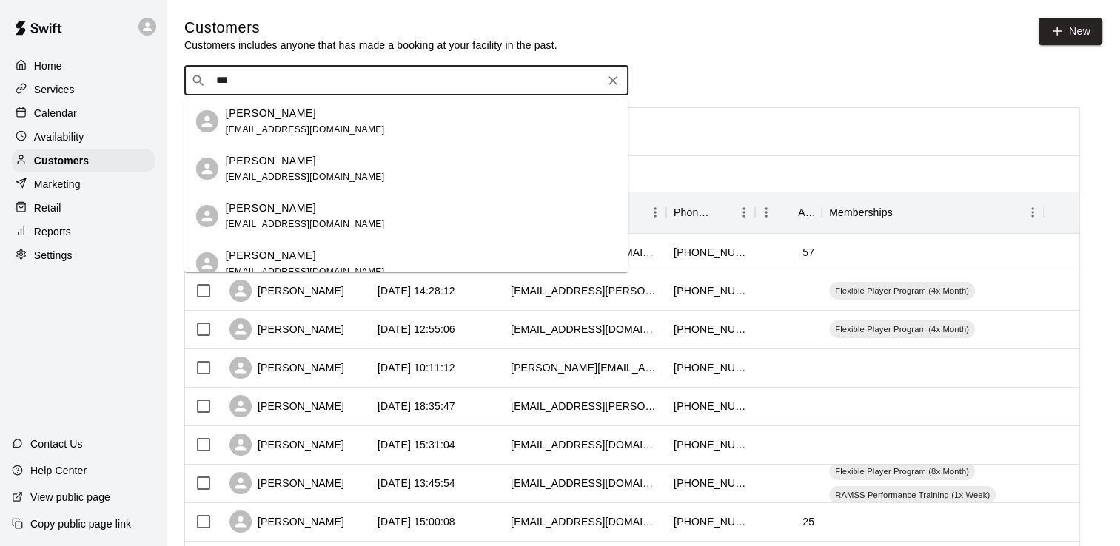
type input "****"
click at [268, 160] on p "[PERSON_NAME]" at bounding box center [271, 161] width 90 height 16
